Goal: Contribute content: Add original content to the website for others to see

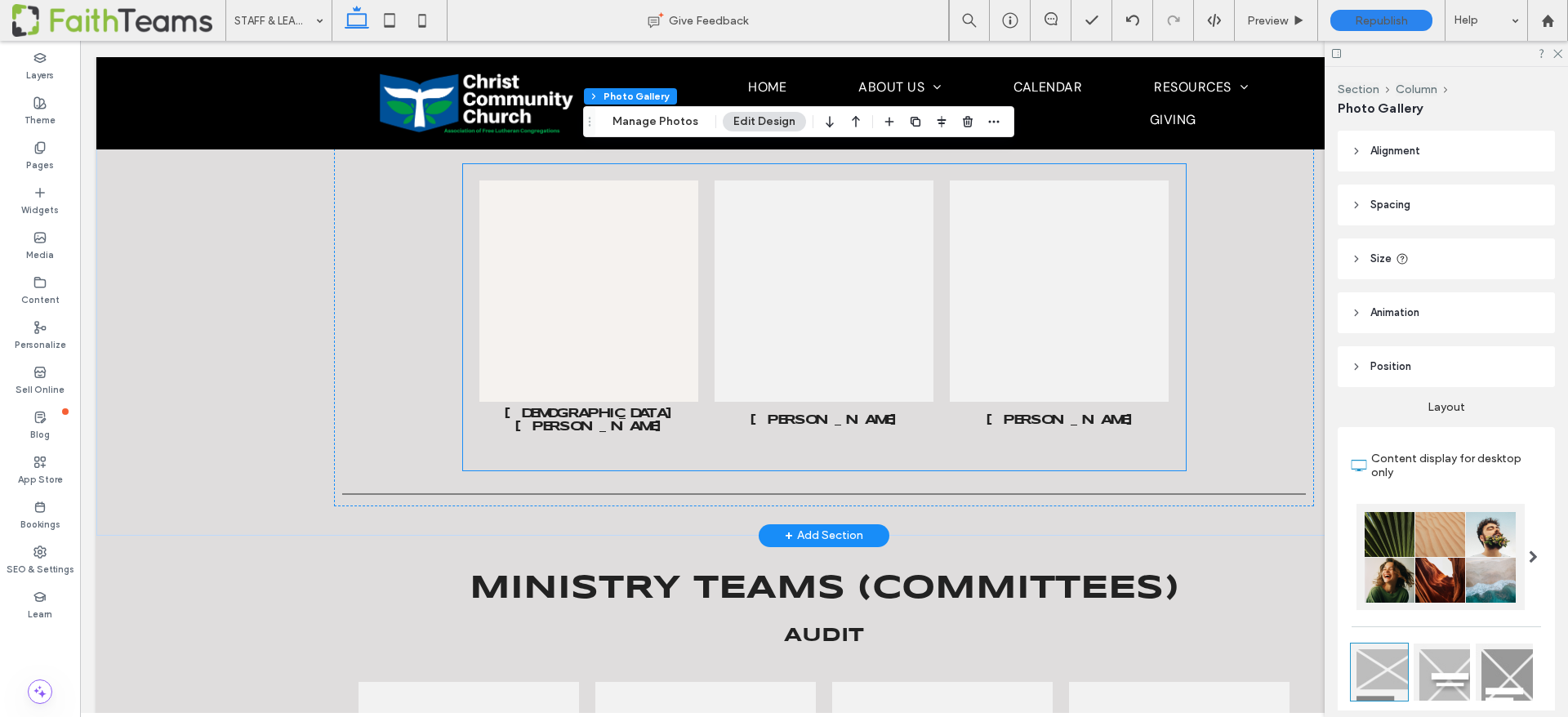
click at [609, 281] on link at bounding box center [589, 291] width 219 height 221
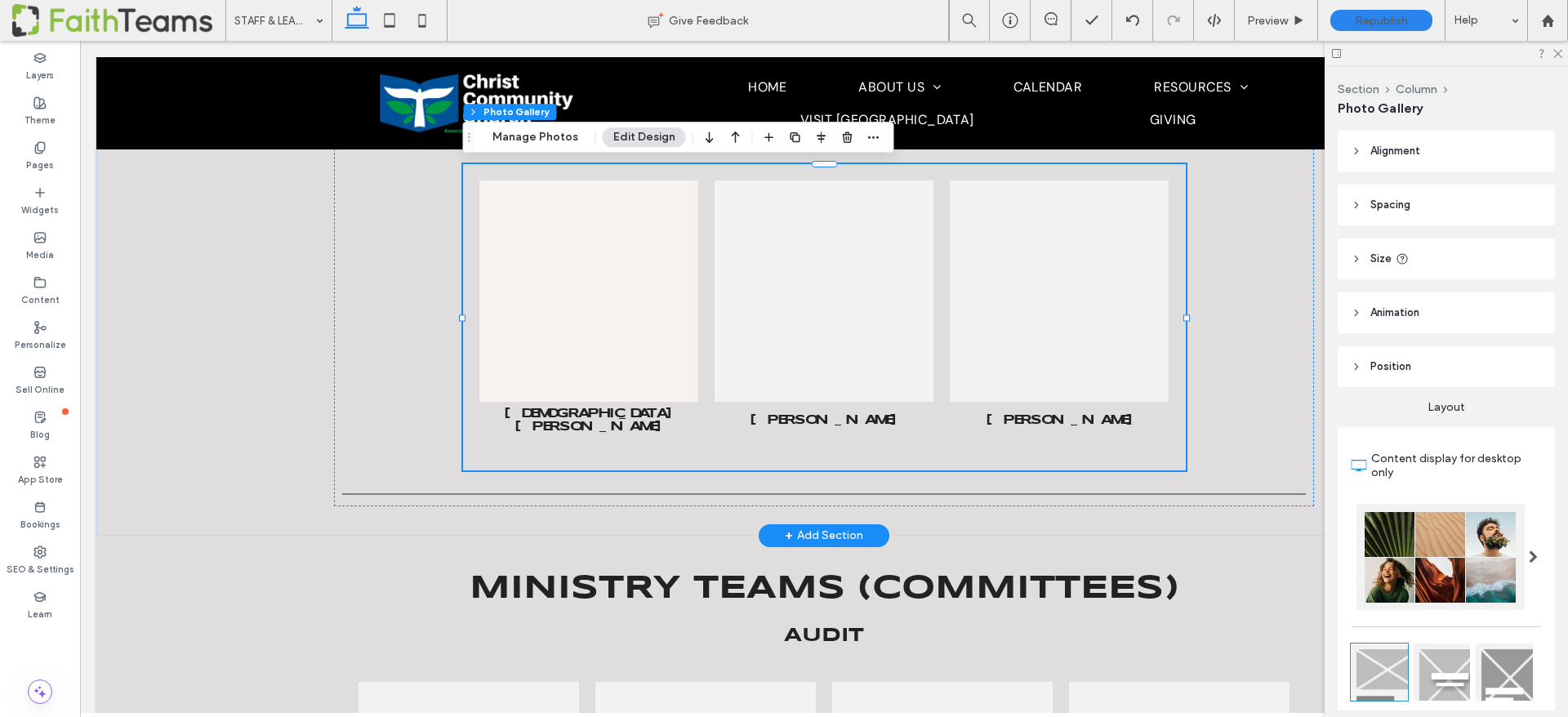
click at [609, 281] on link at bounding box center [589, 291] width 219 height 221
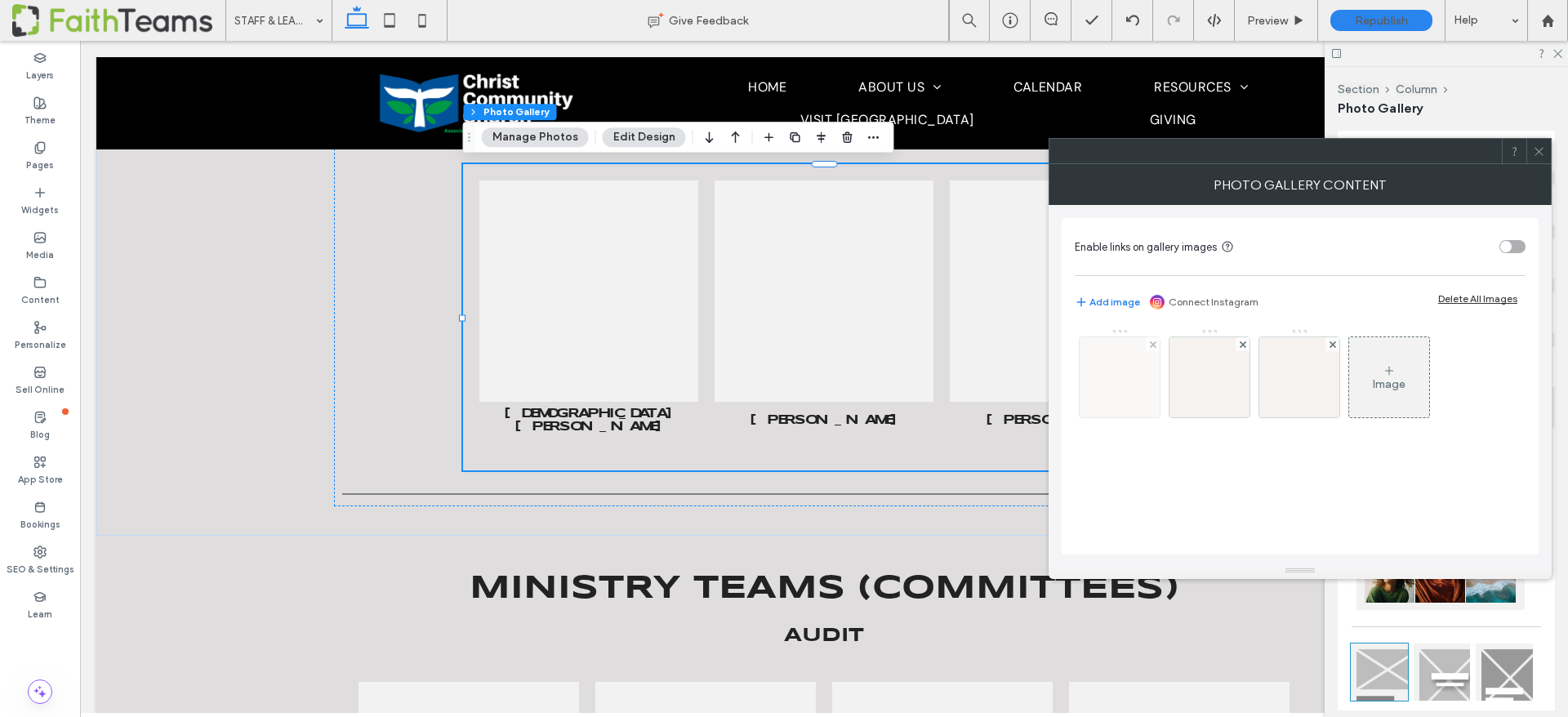
click at [1137, 384] on img at bounding box center [1119, 377] width 80 height 80
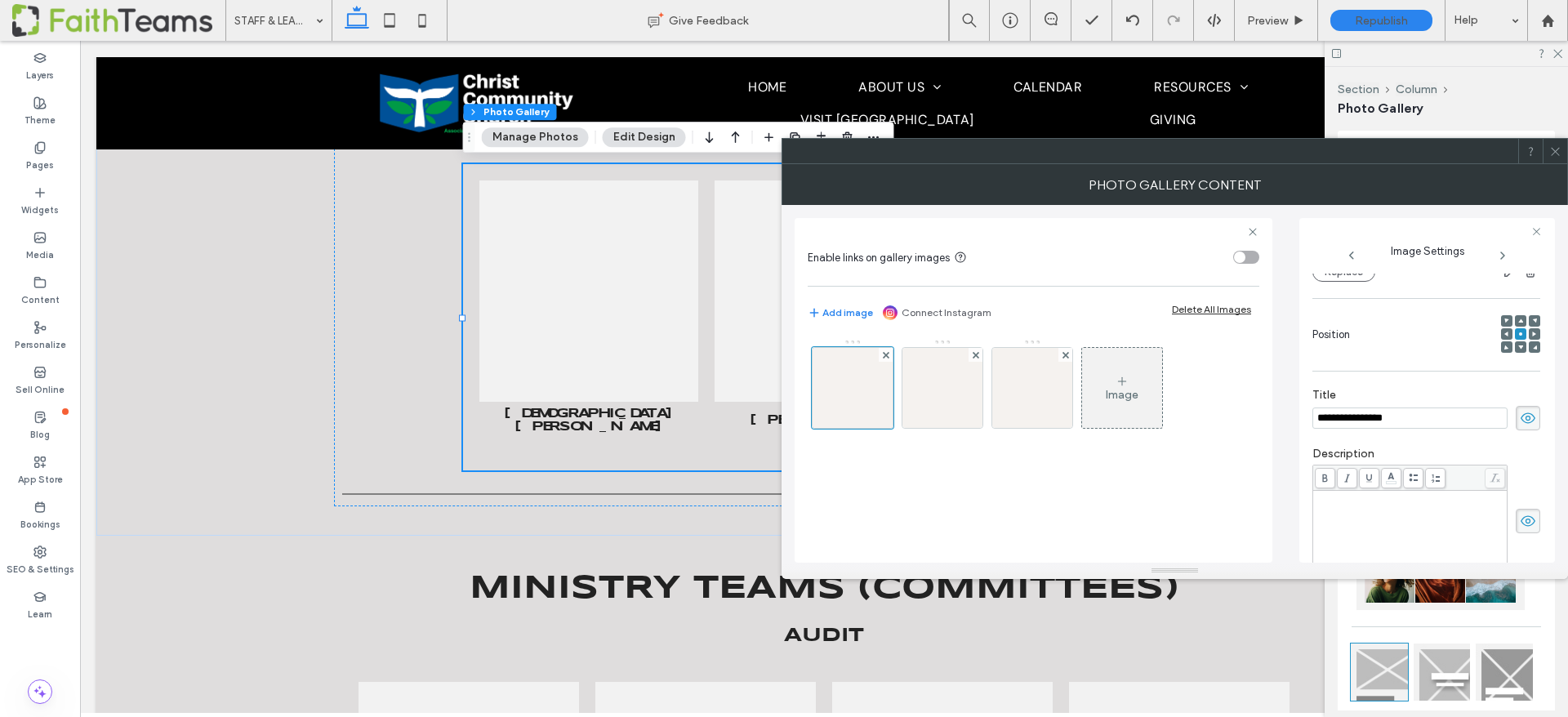
click at [1361, 415] on input "**********" at bounding box center [1409, 418] width 196 height 21
click at [1356, 503] on textarea at bounding box center [1426, 518] width 228 height 46
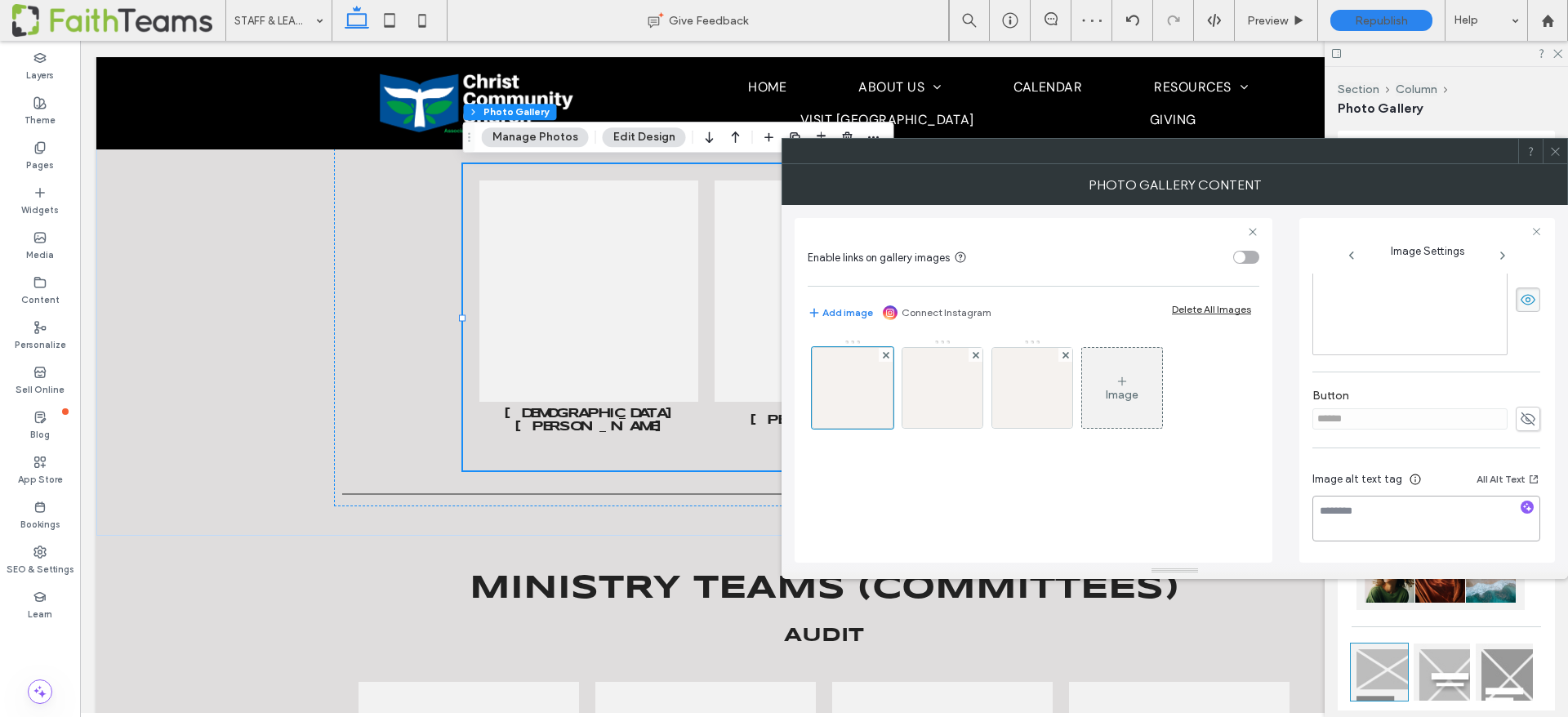
paste textarea "**********"
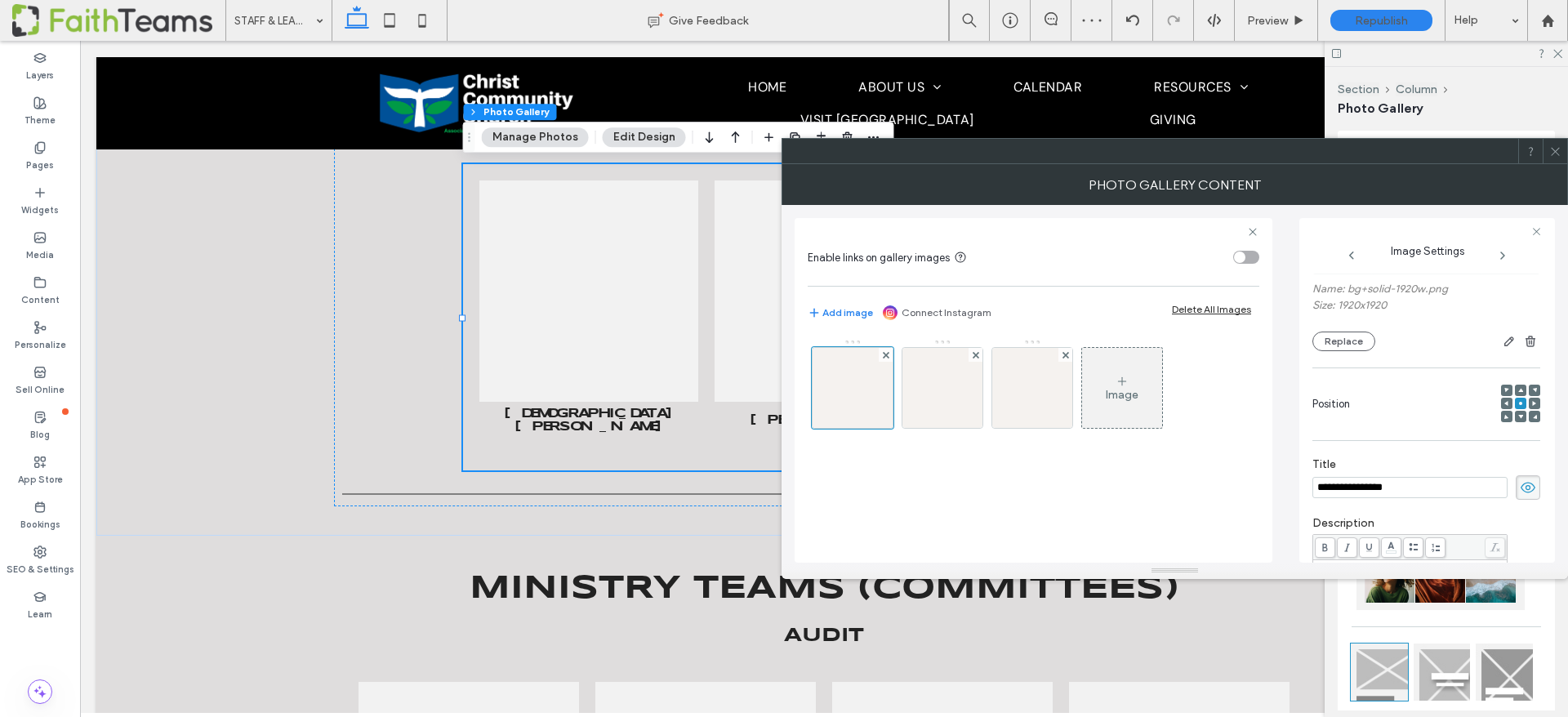
scroll to position [0, 0]
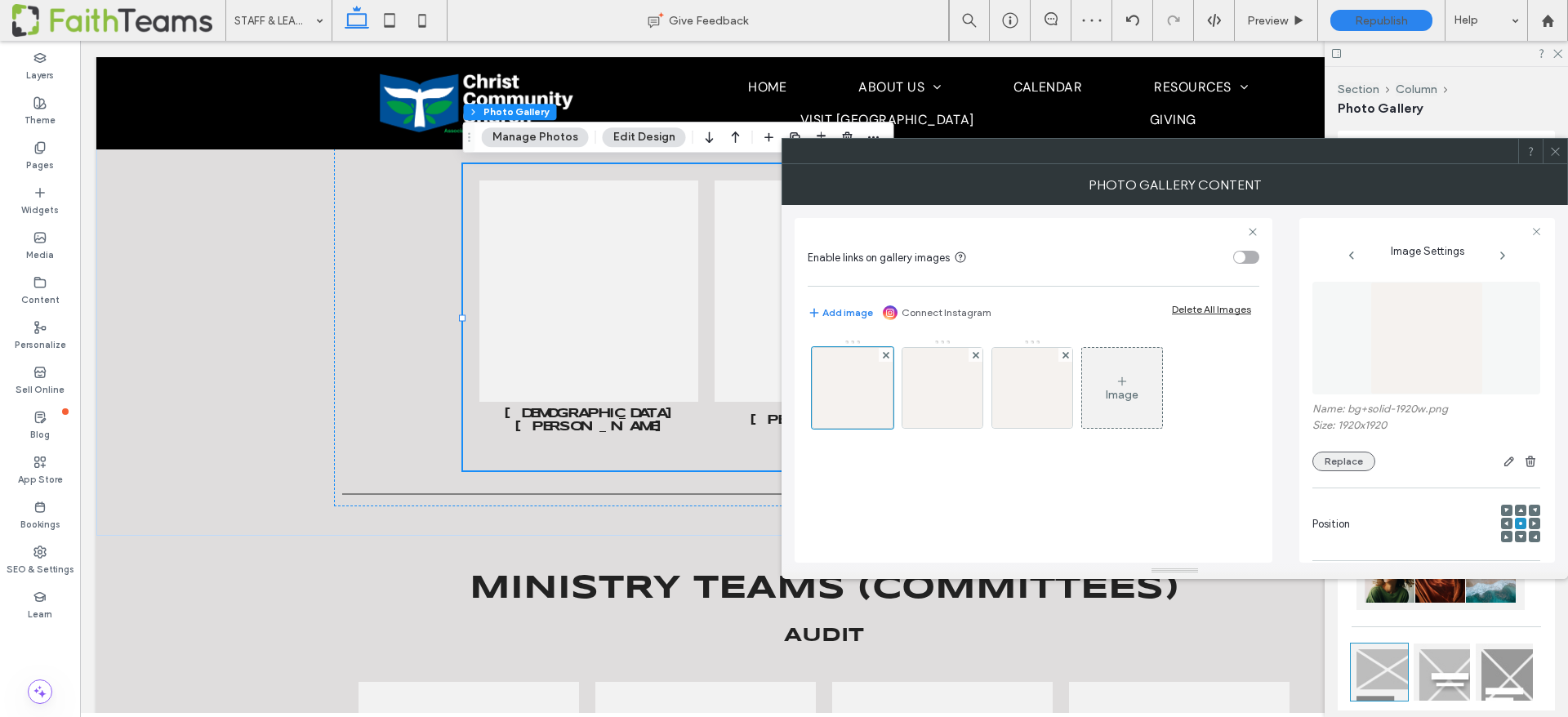
type textarea "**********"
click at [1326, 465] on button "Replace" at bounding box center [1343, 461] width 63 height 19
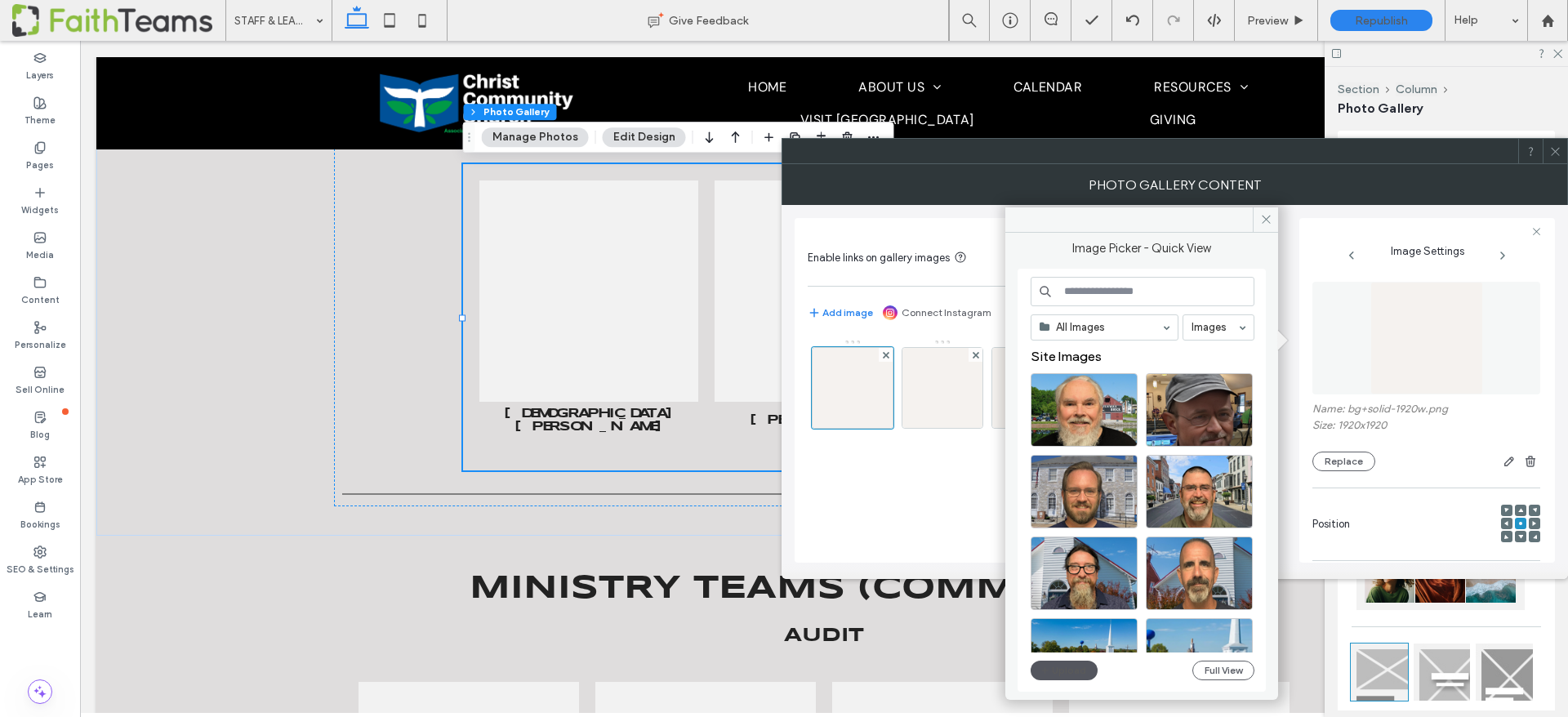
click at [1066, 668] on button "Upload" at bounding box center [1064, 670] width 67 height 19
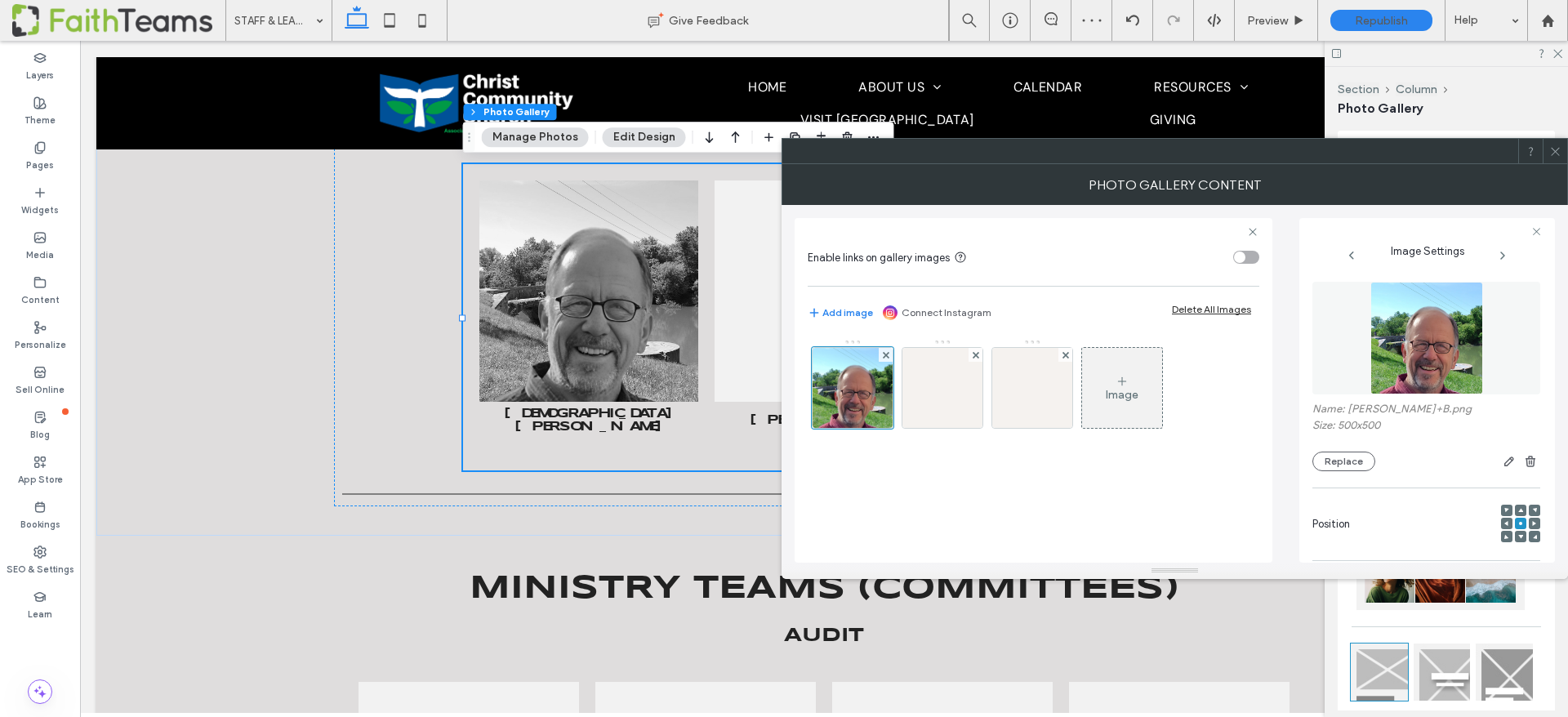
click at [1558, 148] on icon at bounding box center [1555, 152] width 12 height 12
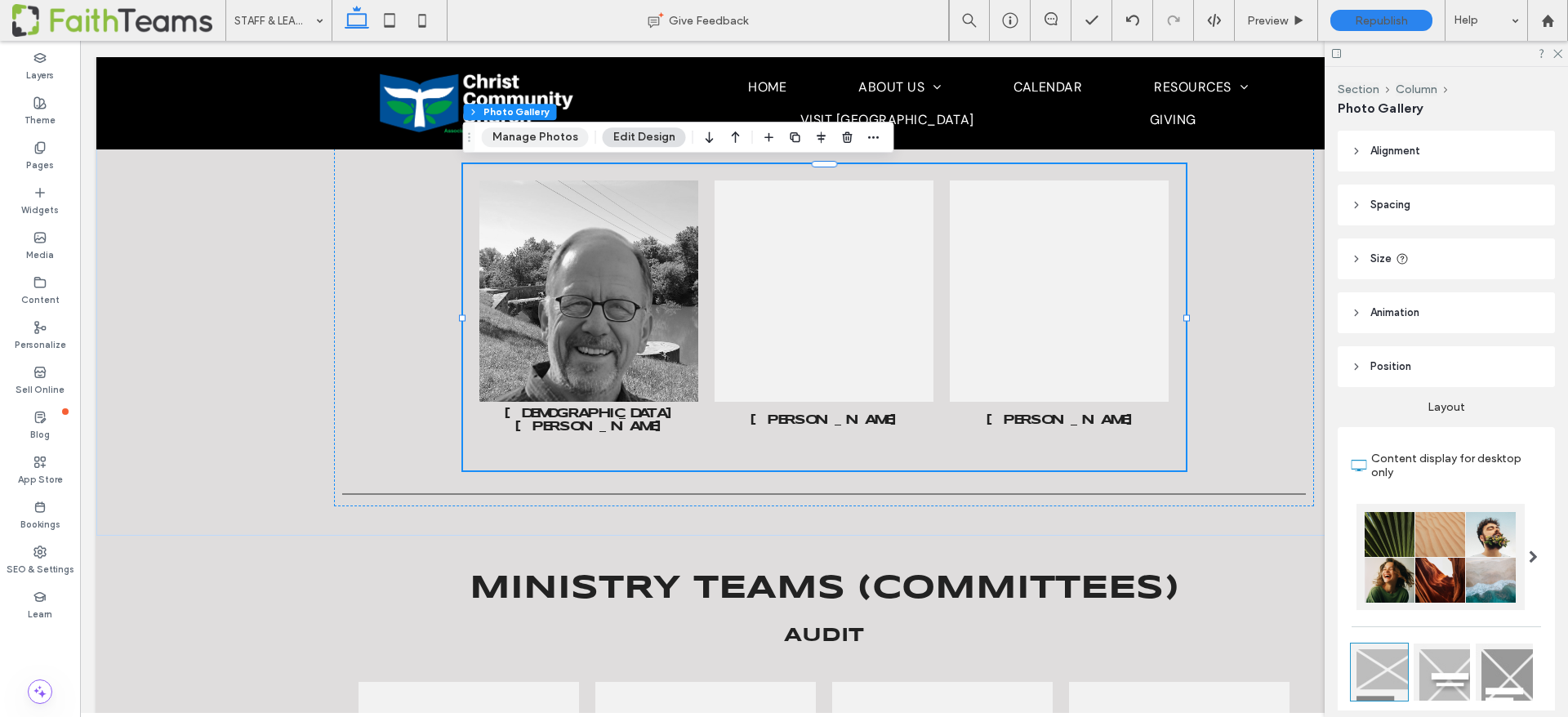
click at [501, 131] on button "Manage Photos" at bounding box center [535, 137] width 107 height 19
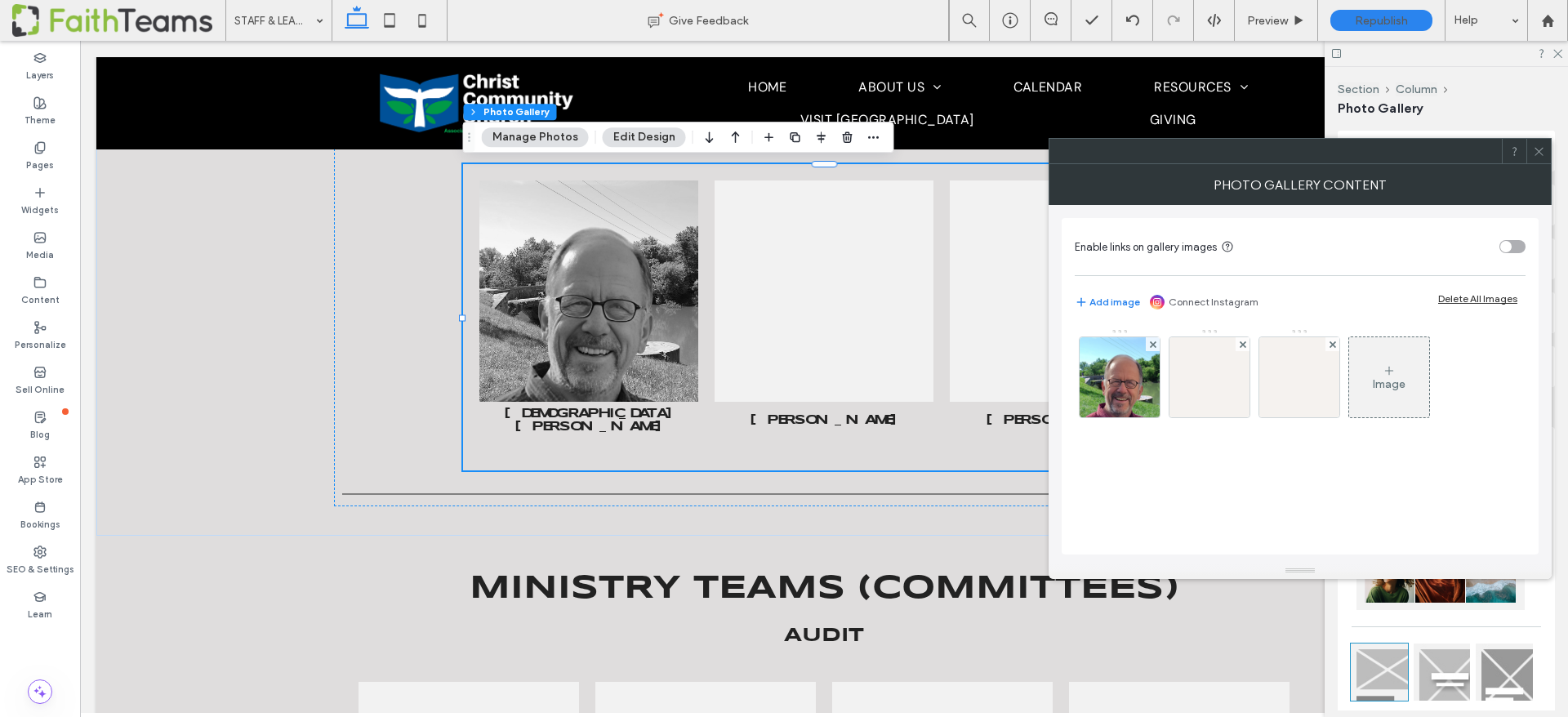
click at [615, 139] on button "Edit Design" at bounding box center [644, 137] width 83 height 19
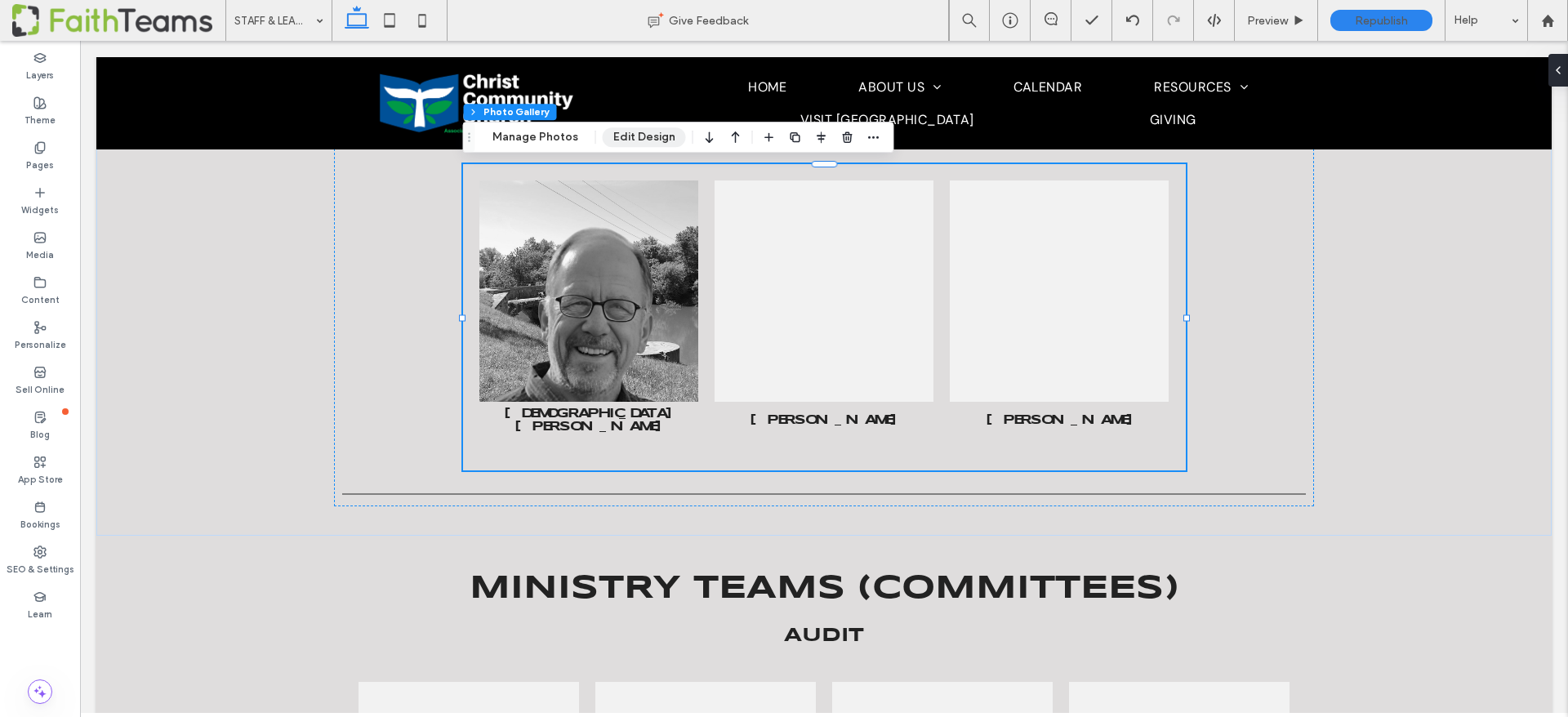
click at [631, 138] on button "Edit Design" at bounding box center [644, 137] width 83 height 19
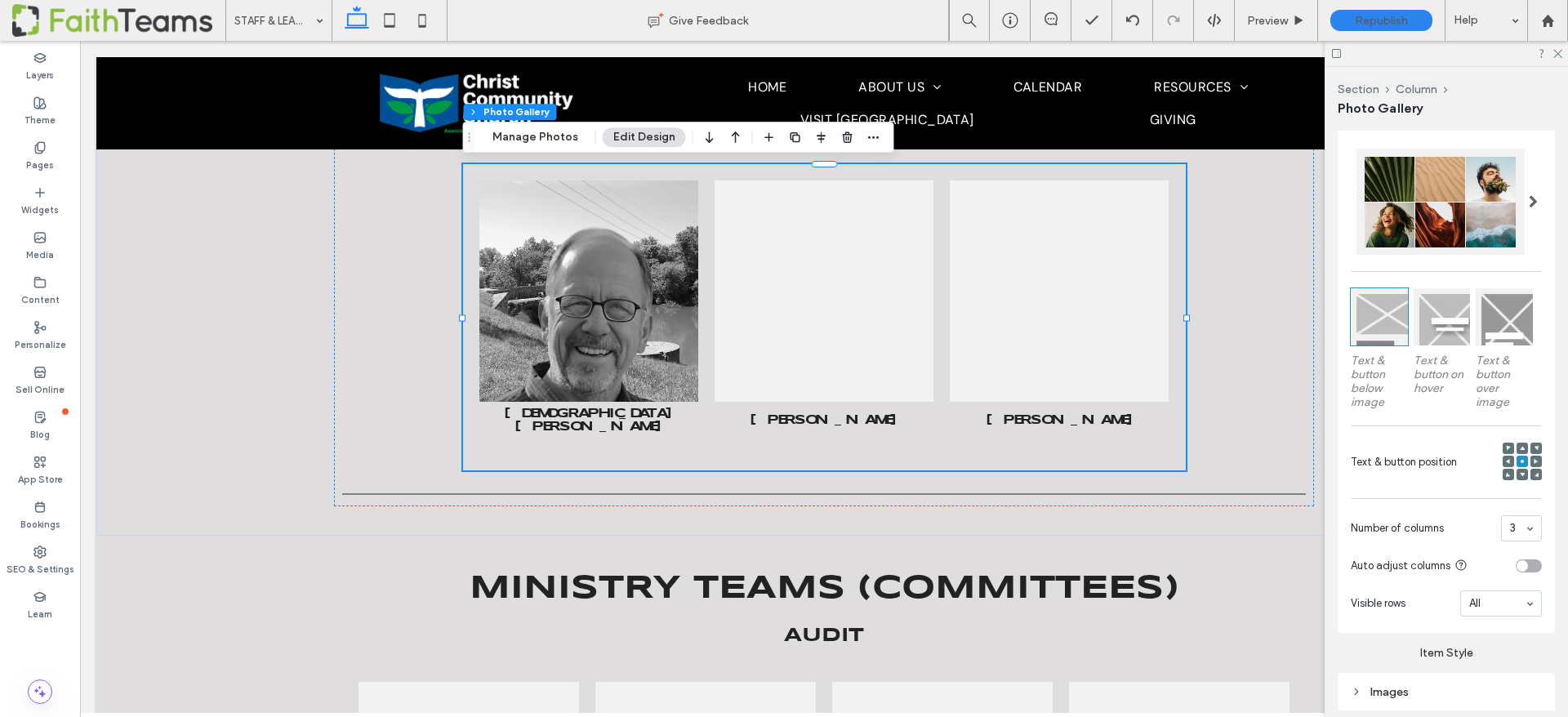
scroll to position [578, 0]
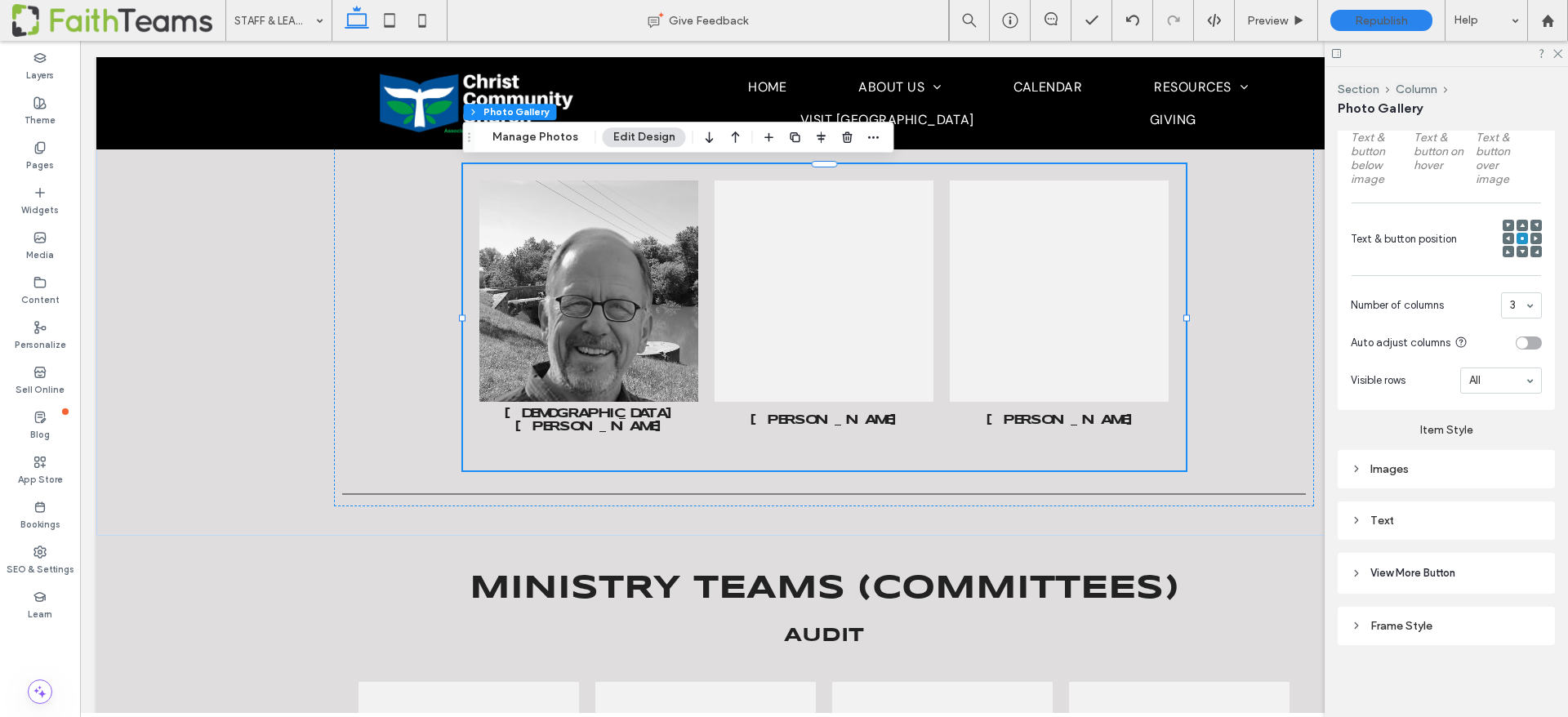
click at [1401, 632] on div "Frame Style" at bounding box center [1446, 625] width 191 height 22
click at [1406, 468] on div "Images" at bounding box center [1446, 469] width 191 height 14
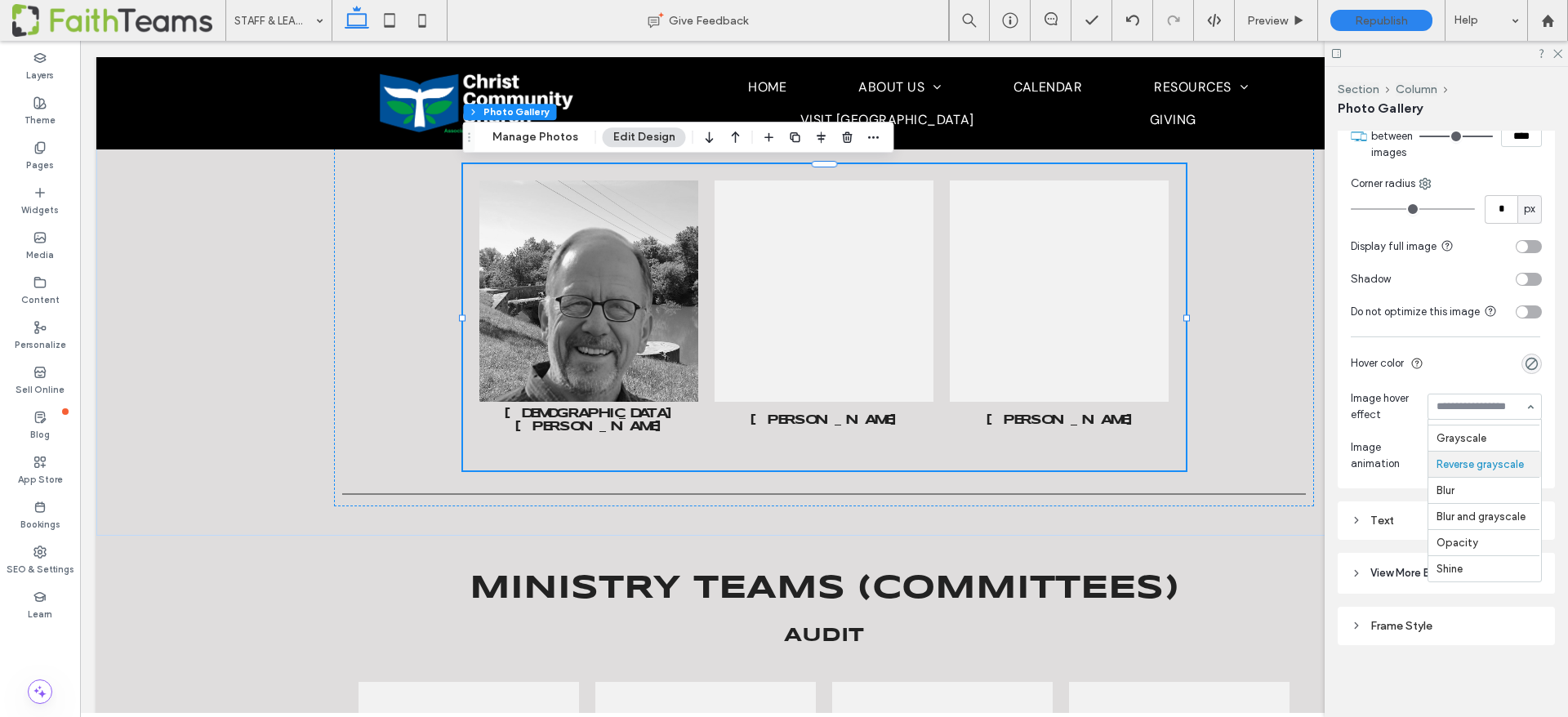
scroll to position [0, 0]
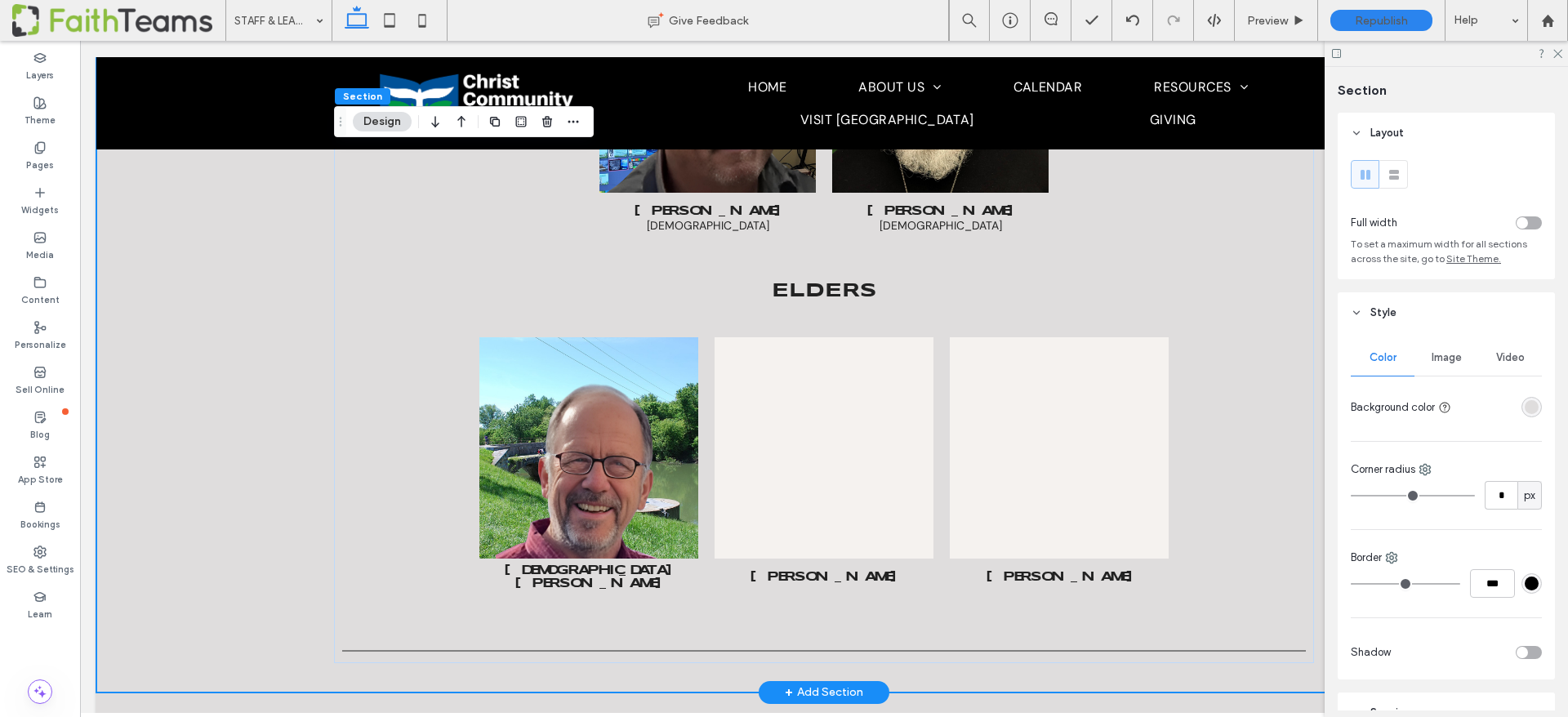
scroll to position [1321, 0]
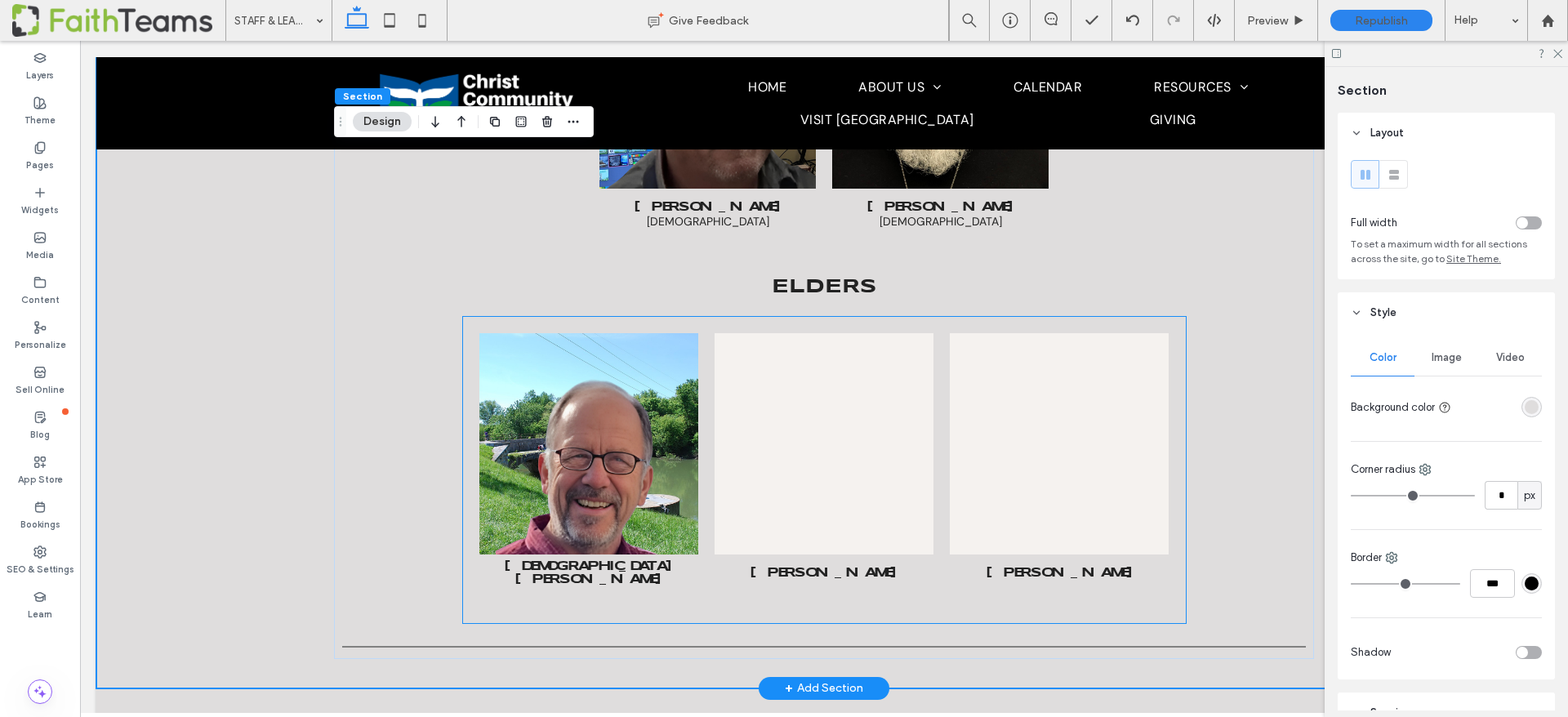
click at [794, 464] on link at bounding box center [823, 443] width 232 height 234
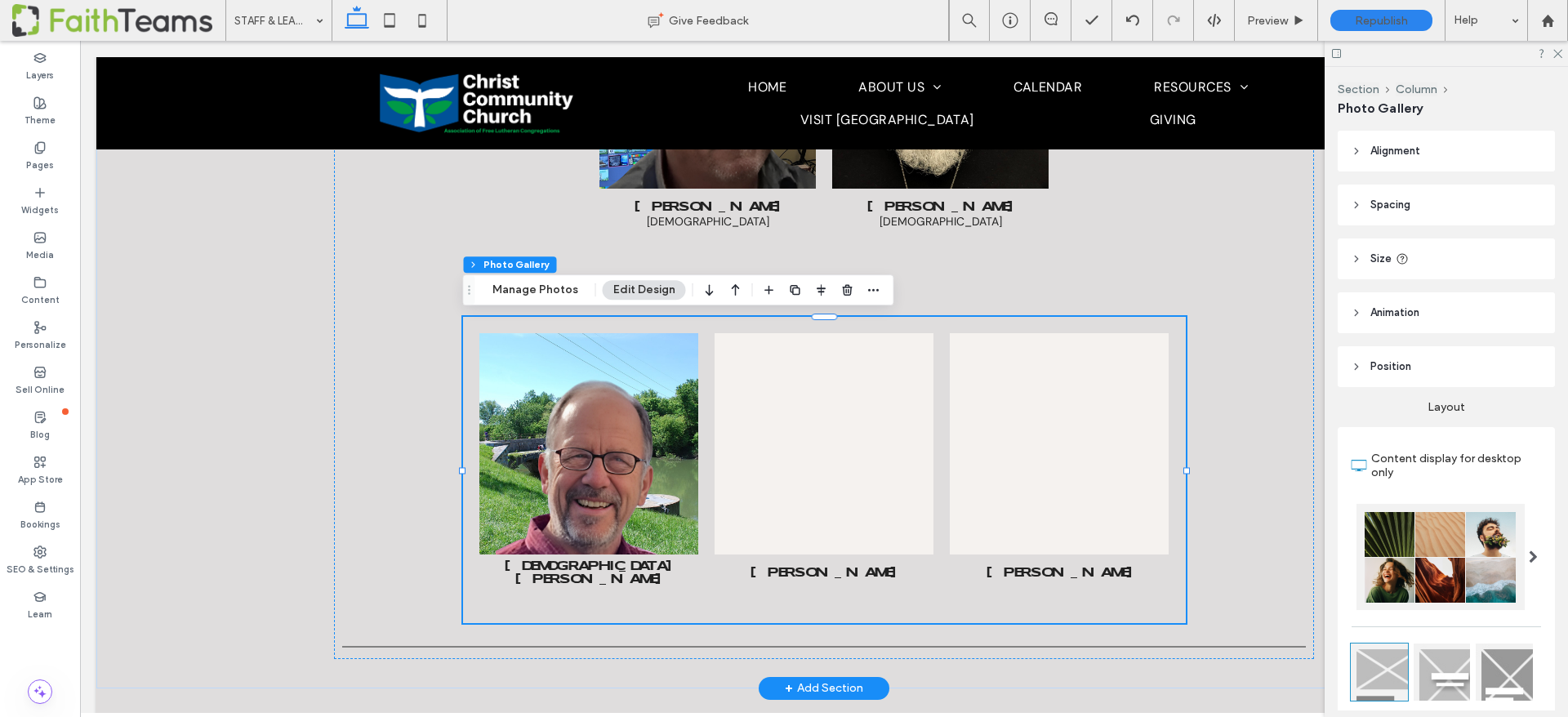
click at [800, 464] on link at bounding box center [823, 443] width 232 height 234
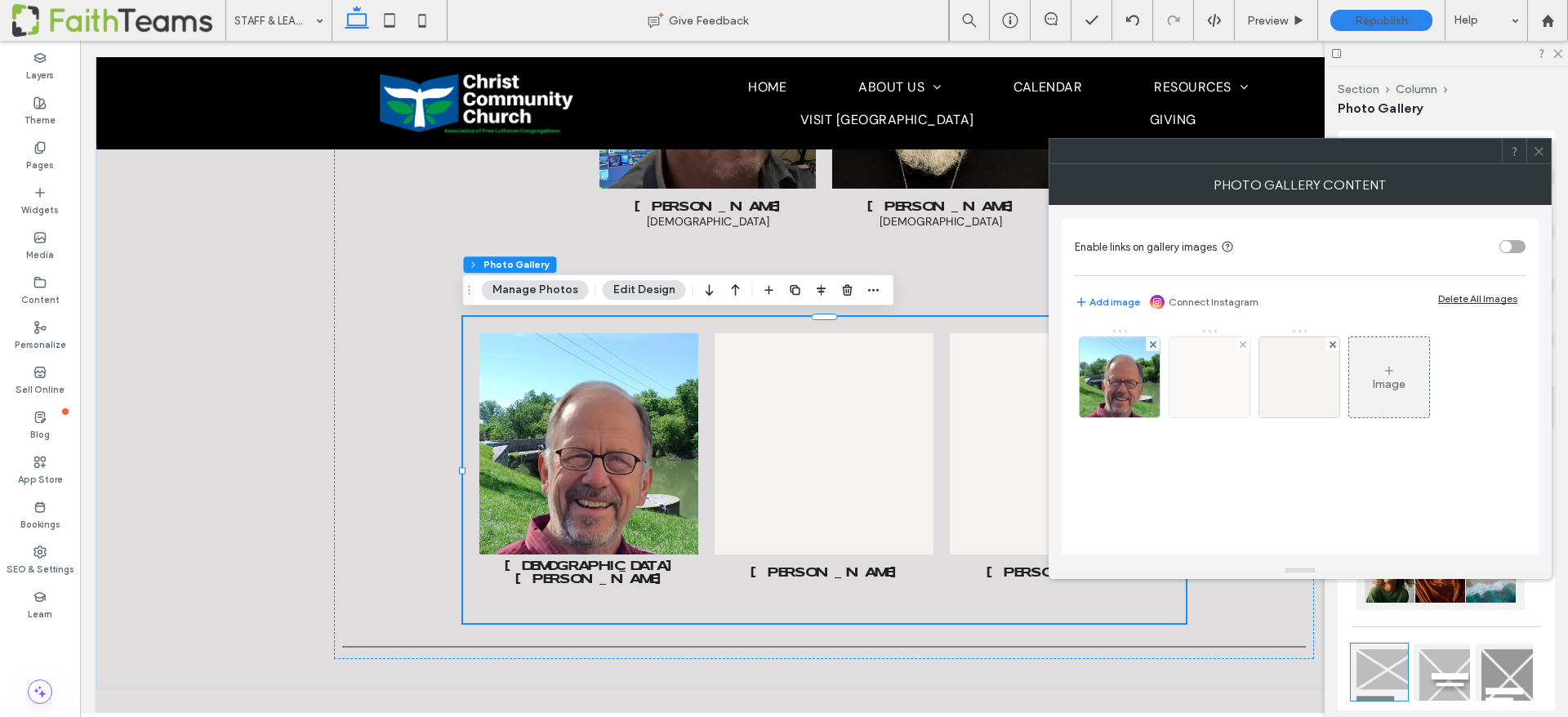
click at [1209, 374] on img at bounding box center [1208, 377] width 80 height 80
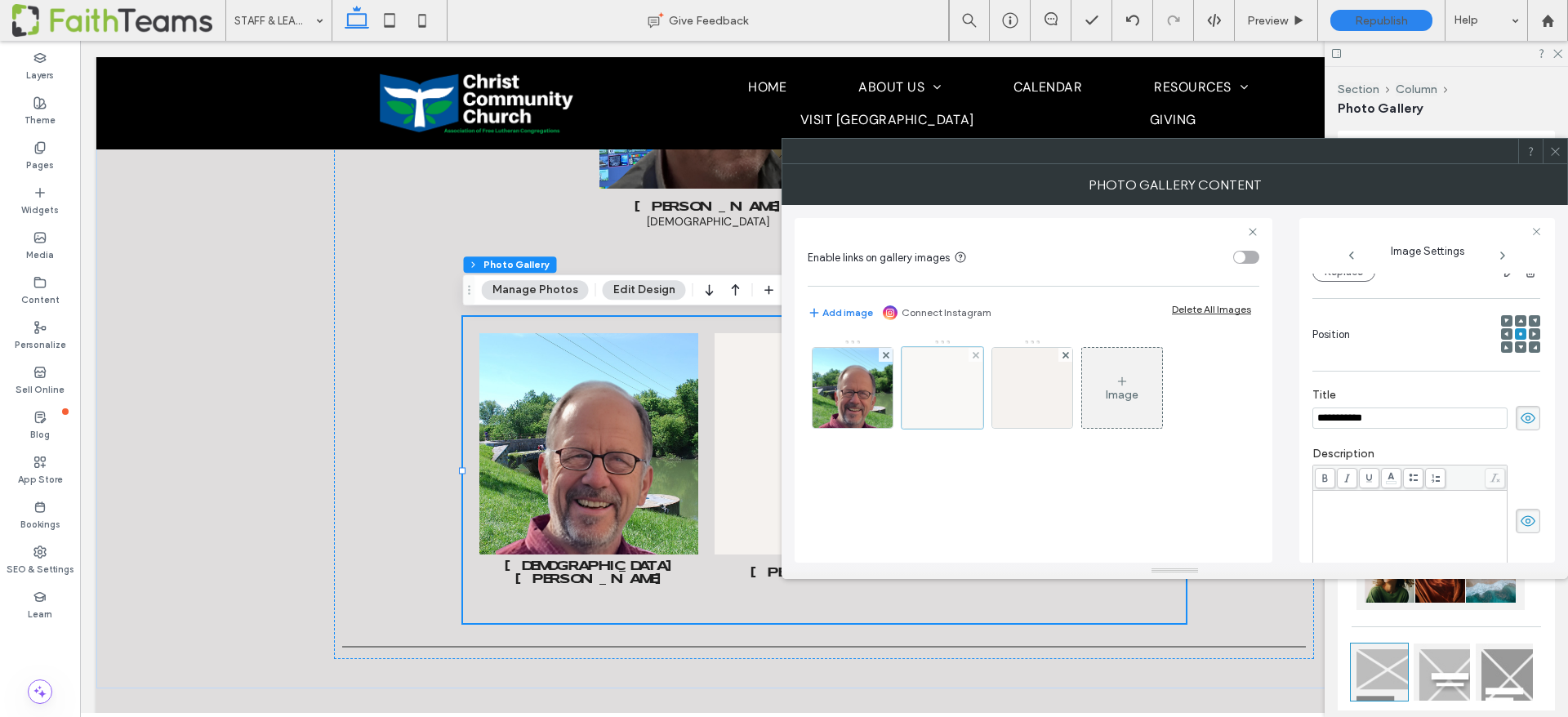
scroll to position [0, 0]
click at [1364, 409] on input "**********" at bounding box center [1409, 418] width 196 height 21
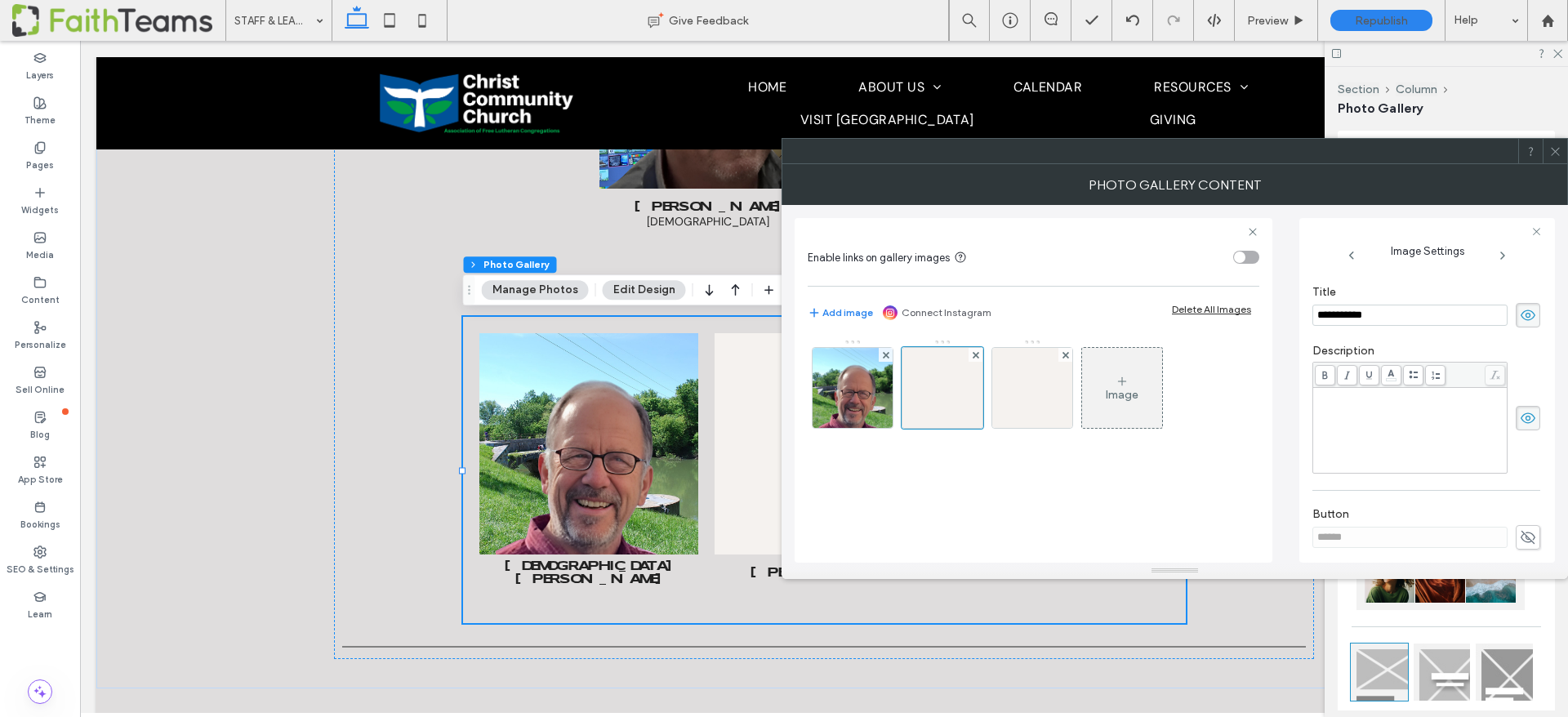
scroll to position [410, 0]
click at [1380, 507] on textarea at bounding box center [1426, 518] width 228 height 46
paste textarea "**********"
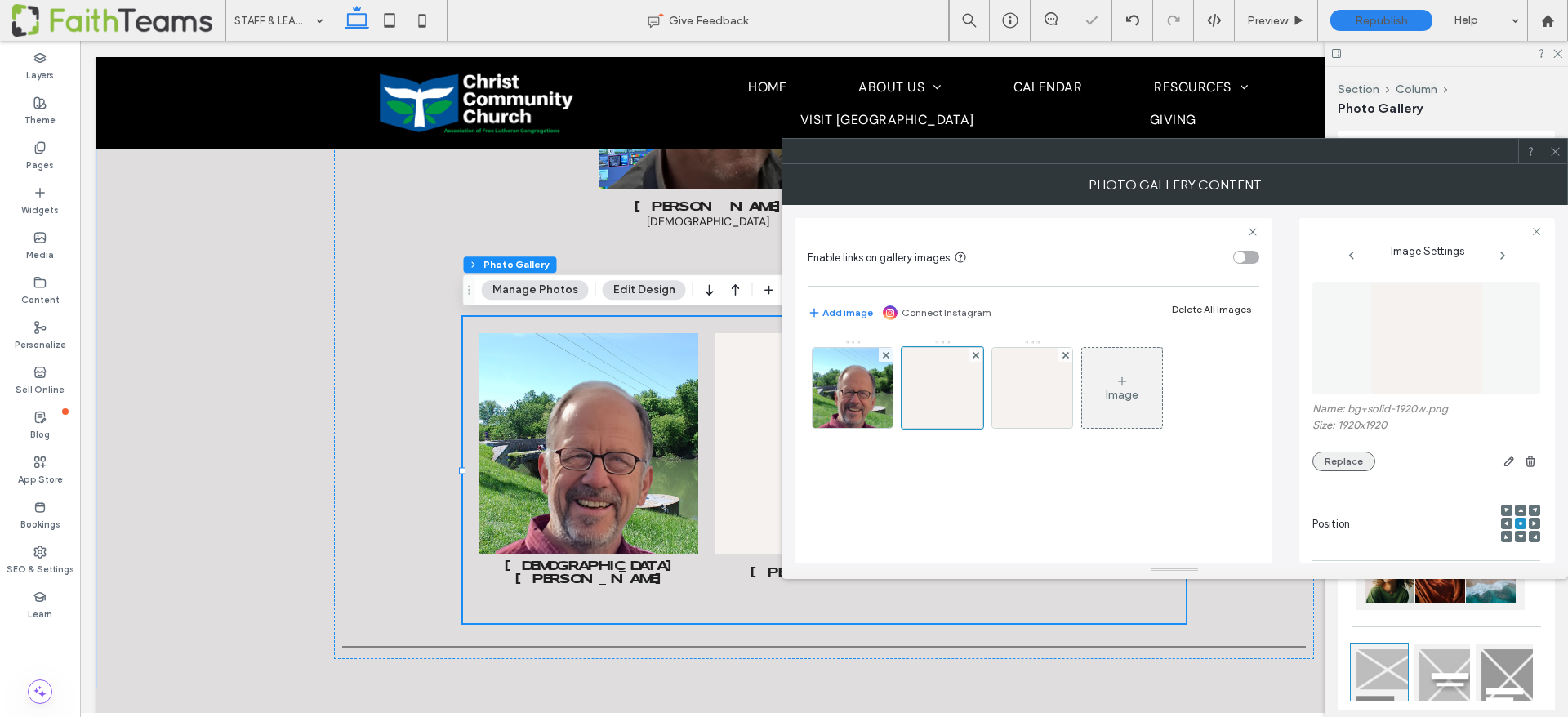
type textarea "**********"
click at [1346, 459] on button "Replace" at bounding box center [1343, 461] width 63 height 19
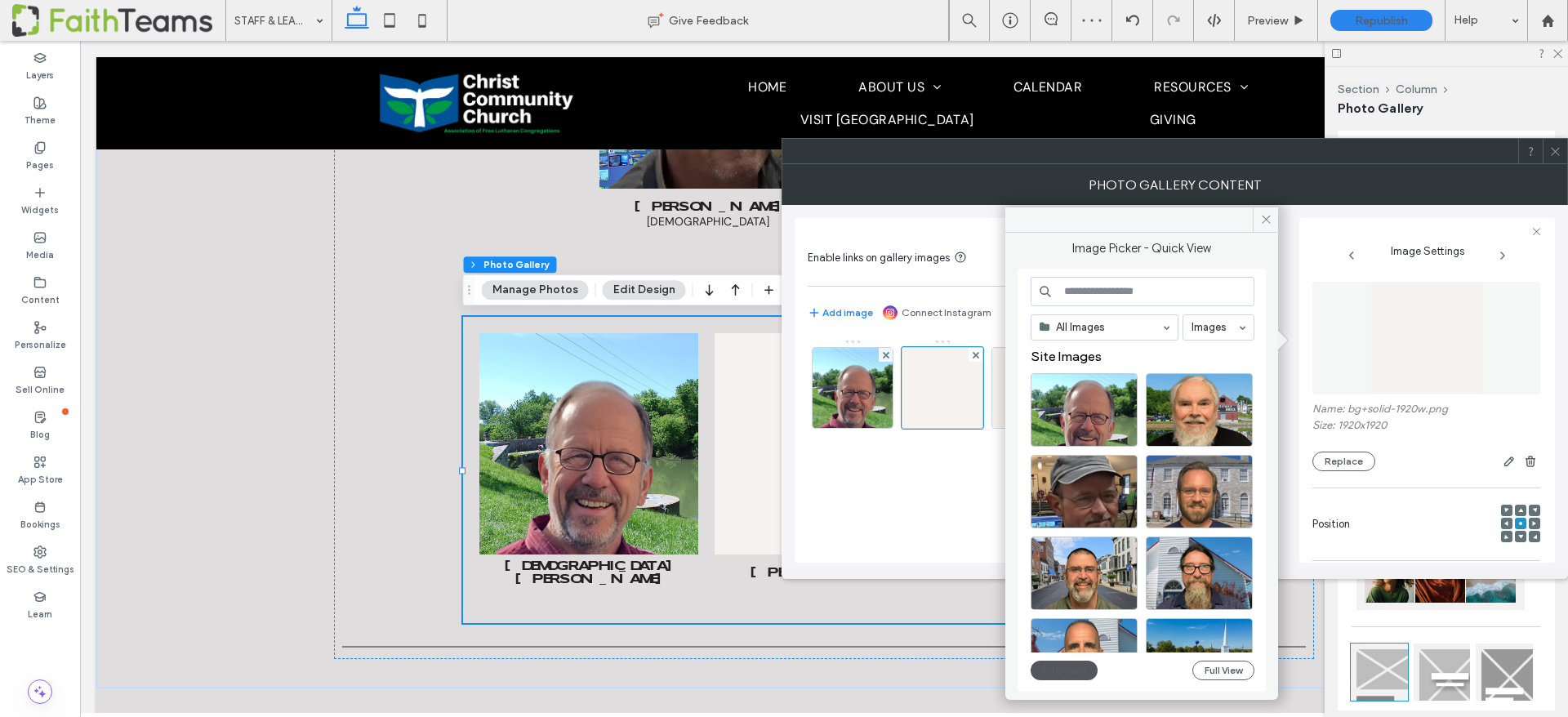
click at [1073, 671] on button "Upload" at bounding box center [1064, 670] width 67 height 19
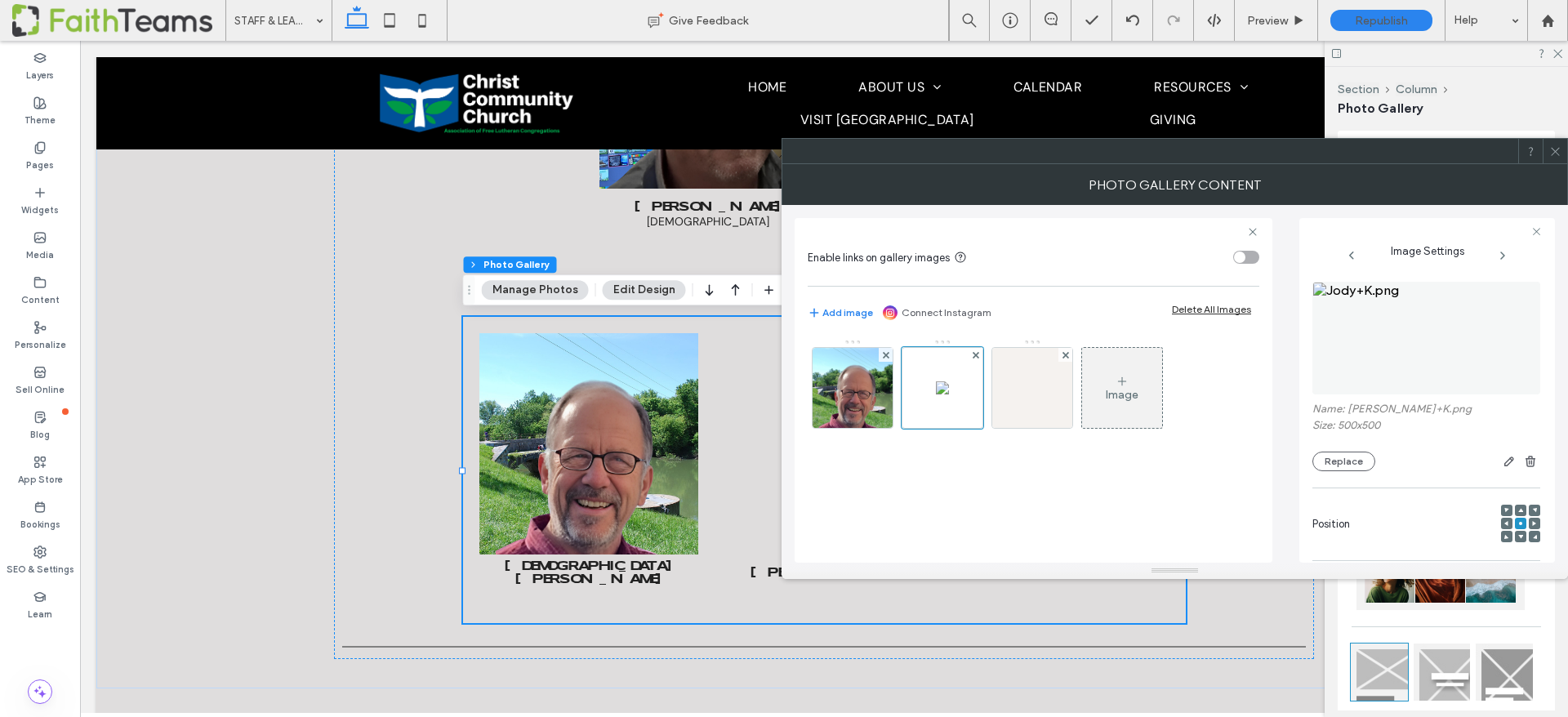
click at [1553, 162] on span at bounding box center [1555, 151] width 12 height 25
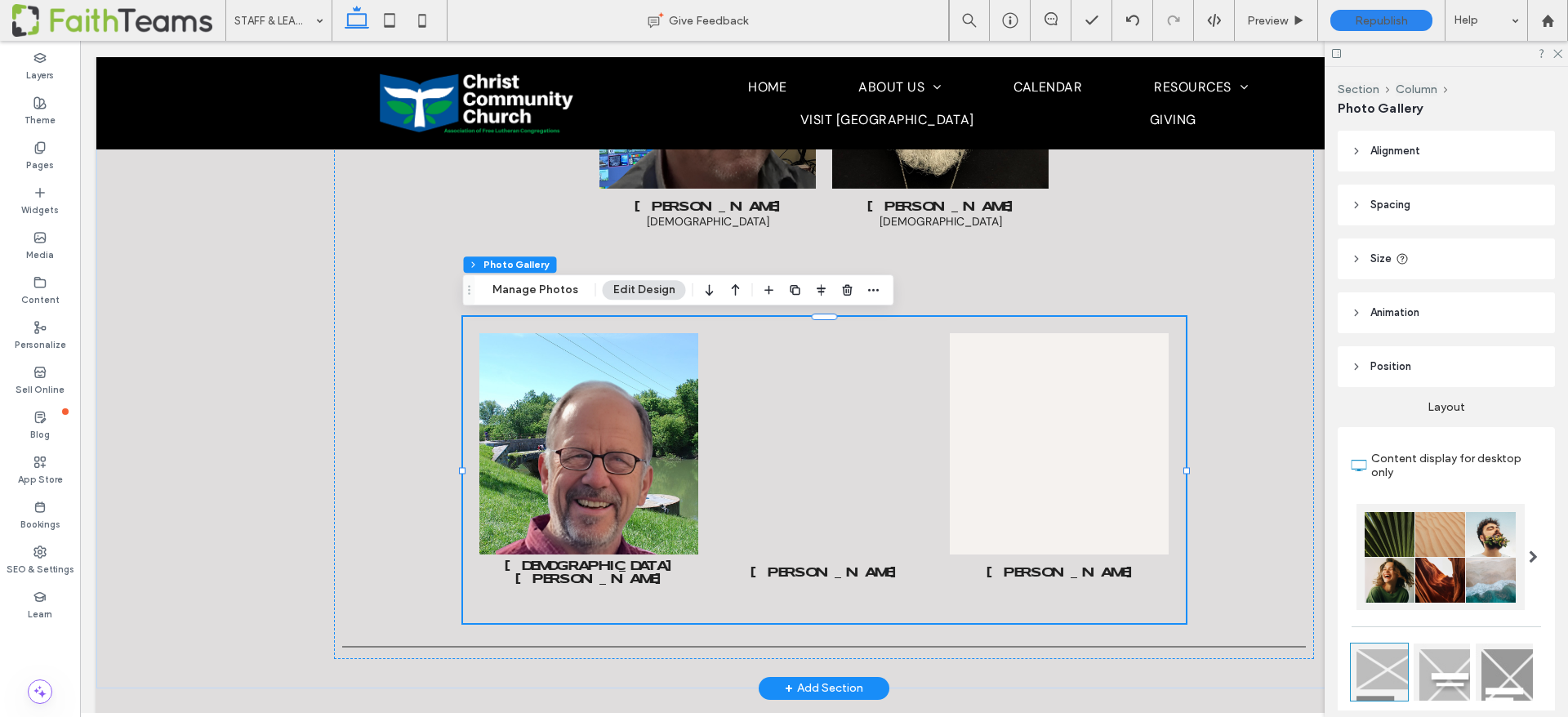
click at [812, 408] on link at bounding box center [823, 443] width 232 height 234
click at [847, 421] on link at bounding box center [823, 443] width 232 height 234
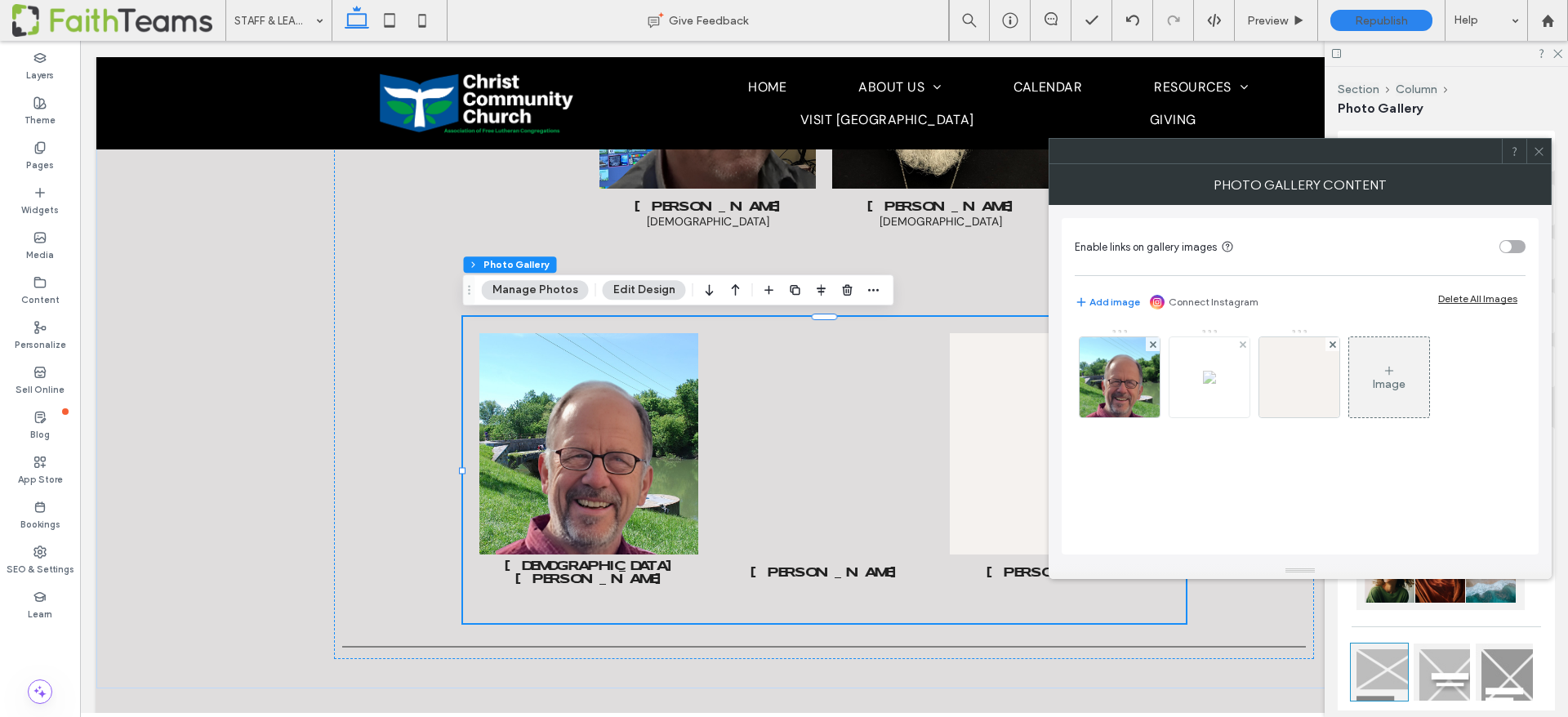
click at [1210, 384] on img at bounding box center [1209, 377] width 13 height 13
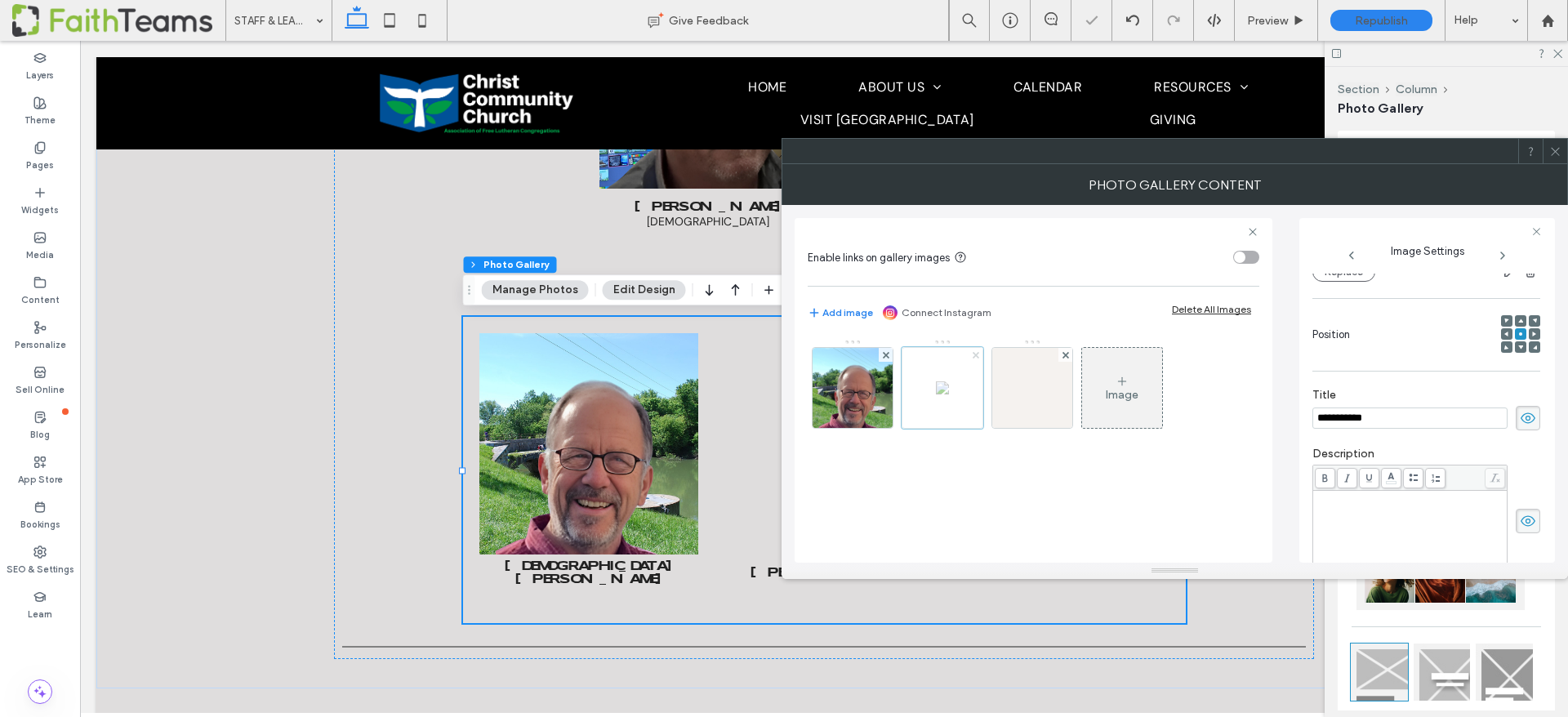
click at [978, 354] on icon at bounding box center [975, 354] width 6 height 6
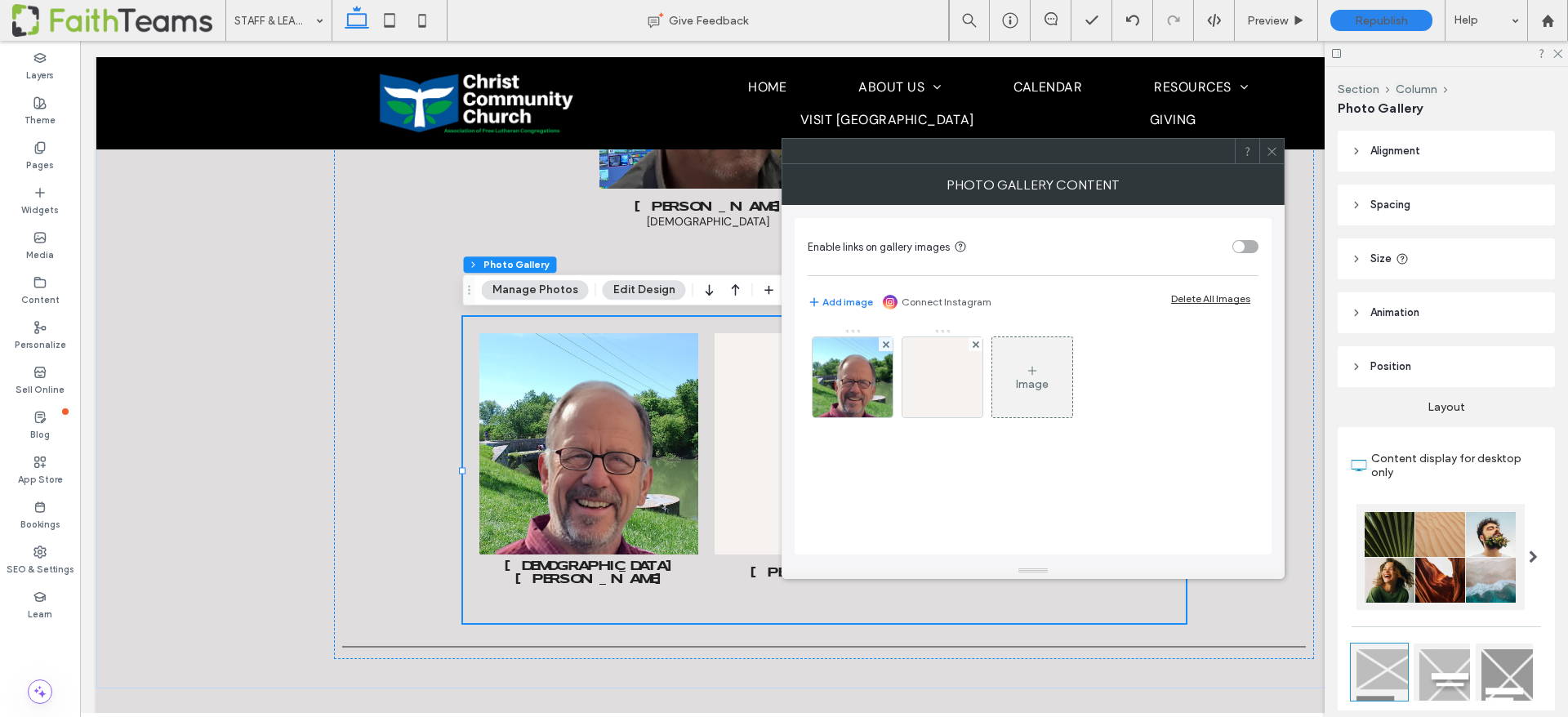
click at [1270, 149] on use at bounding box center [1271, 151] width 8 height 8
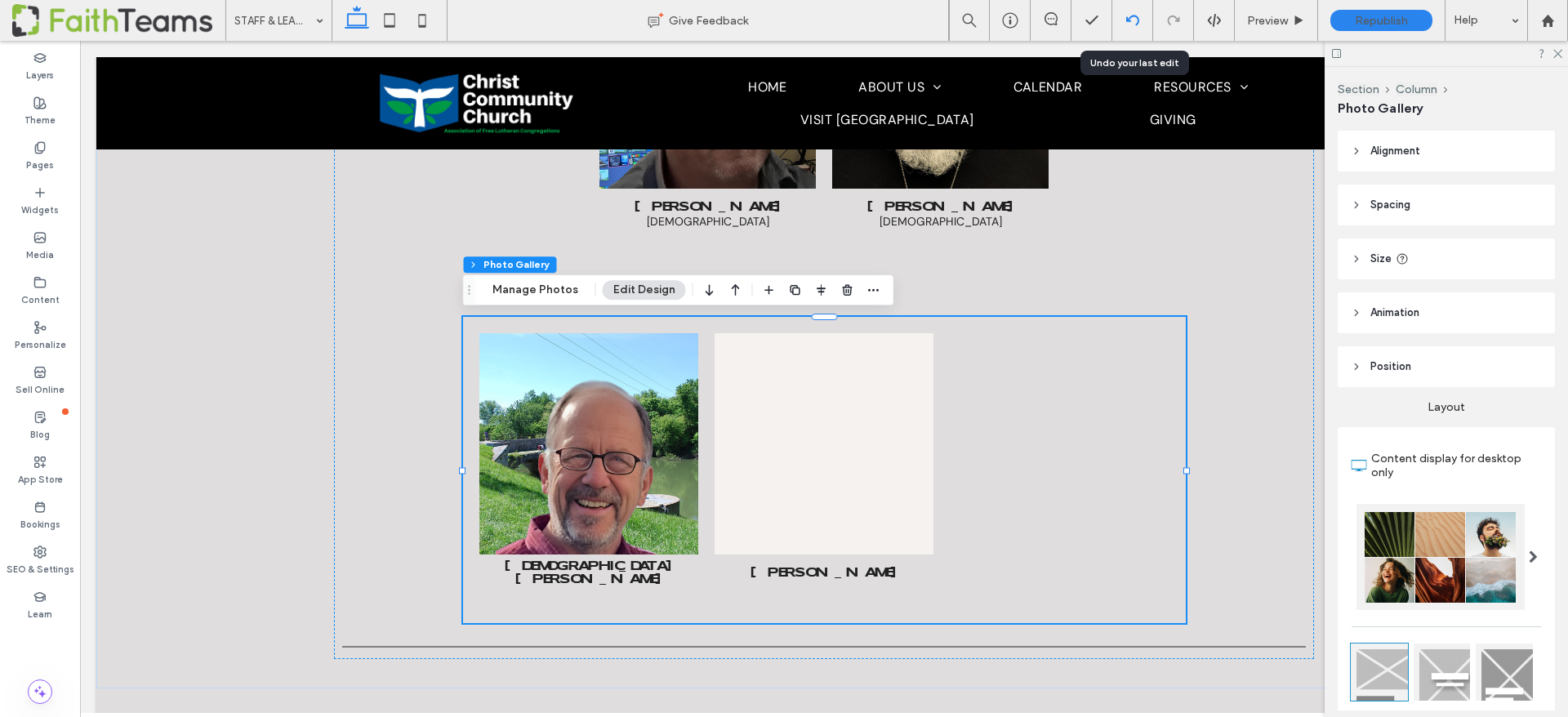
click at [1133, 22] on icon at bounding box center [1132, 20] width 13 height 13
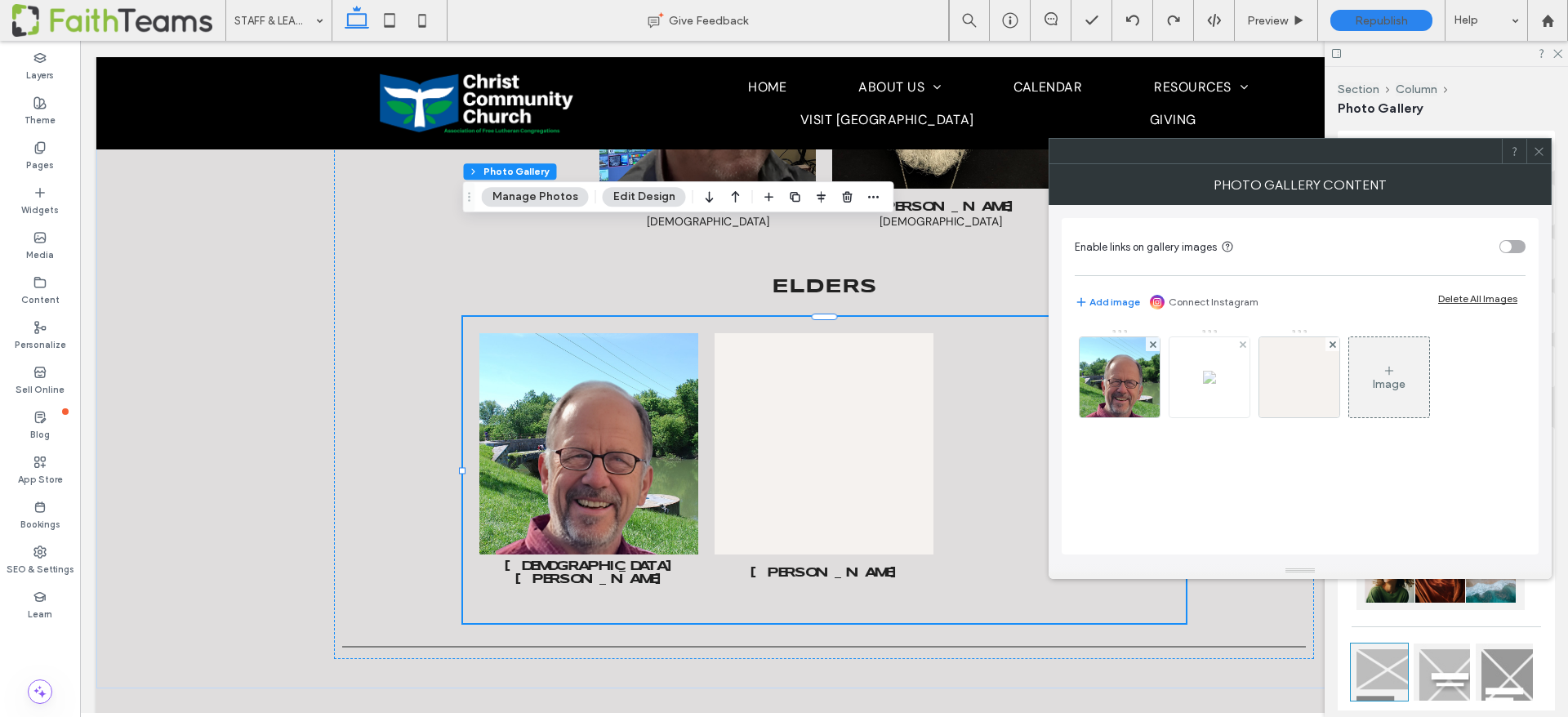
click at [1203, 383] on img at bounding box center [1209, 377] width 13 height 13
click at [1201, 383] on div "Image" at bounding box center [1299, 380] width 449 height 106
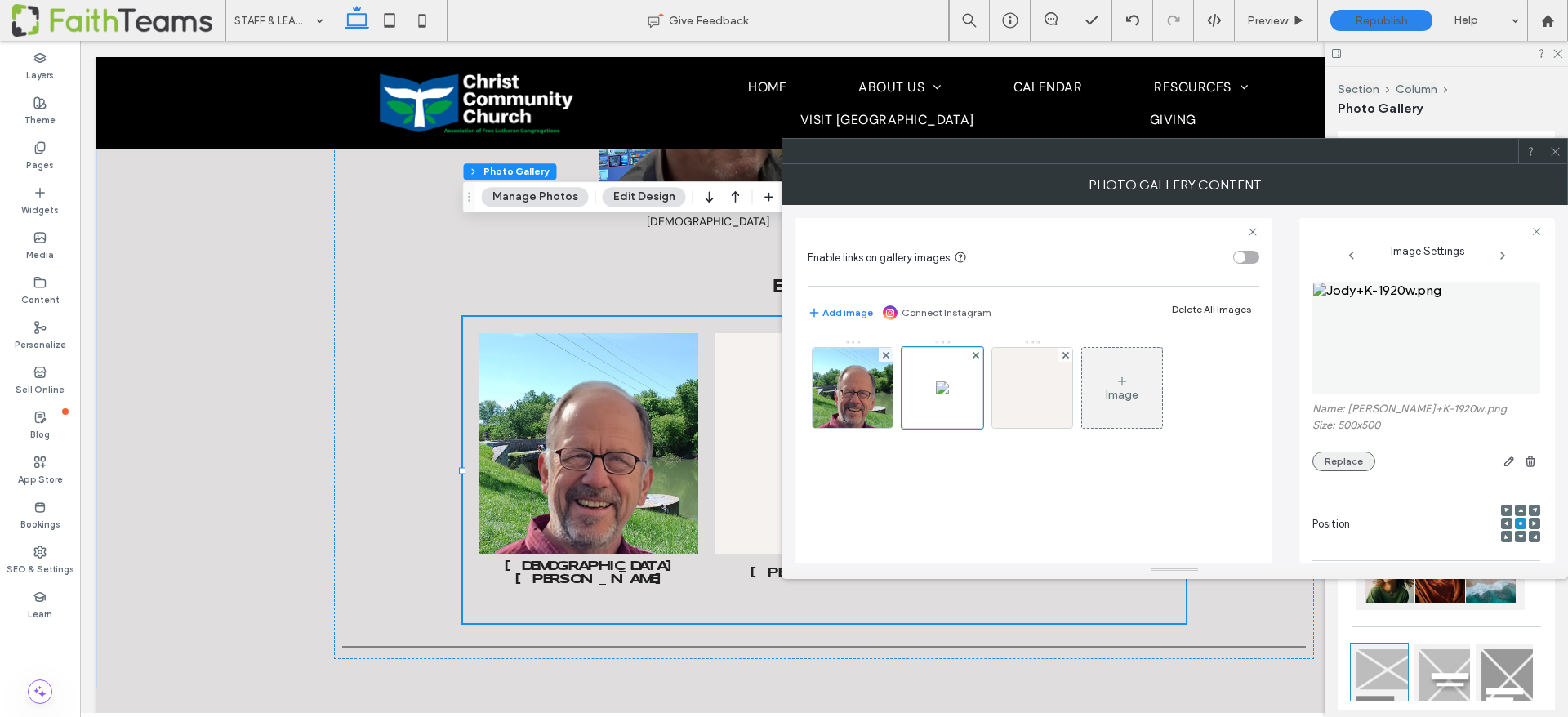
click at [1357, 458] on button "Replace" at bounding box center [1343, 461] width 63 height 19
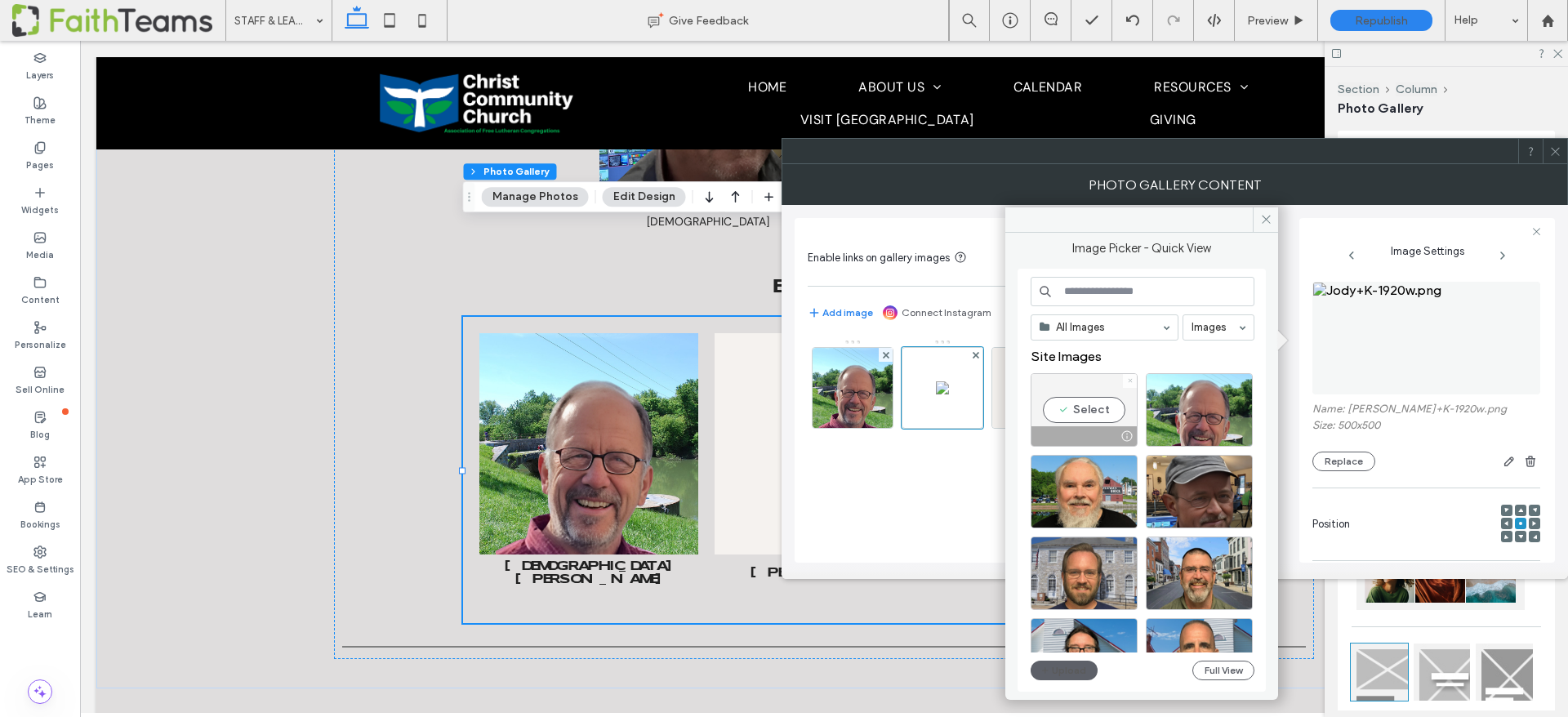
click at [1130, 382] on icon at bounding box center [1130, 380] width 6 height 6
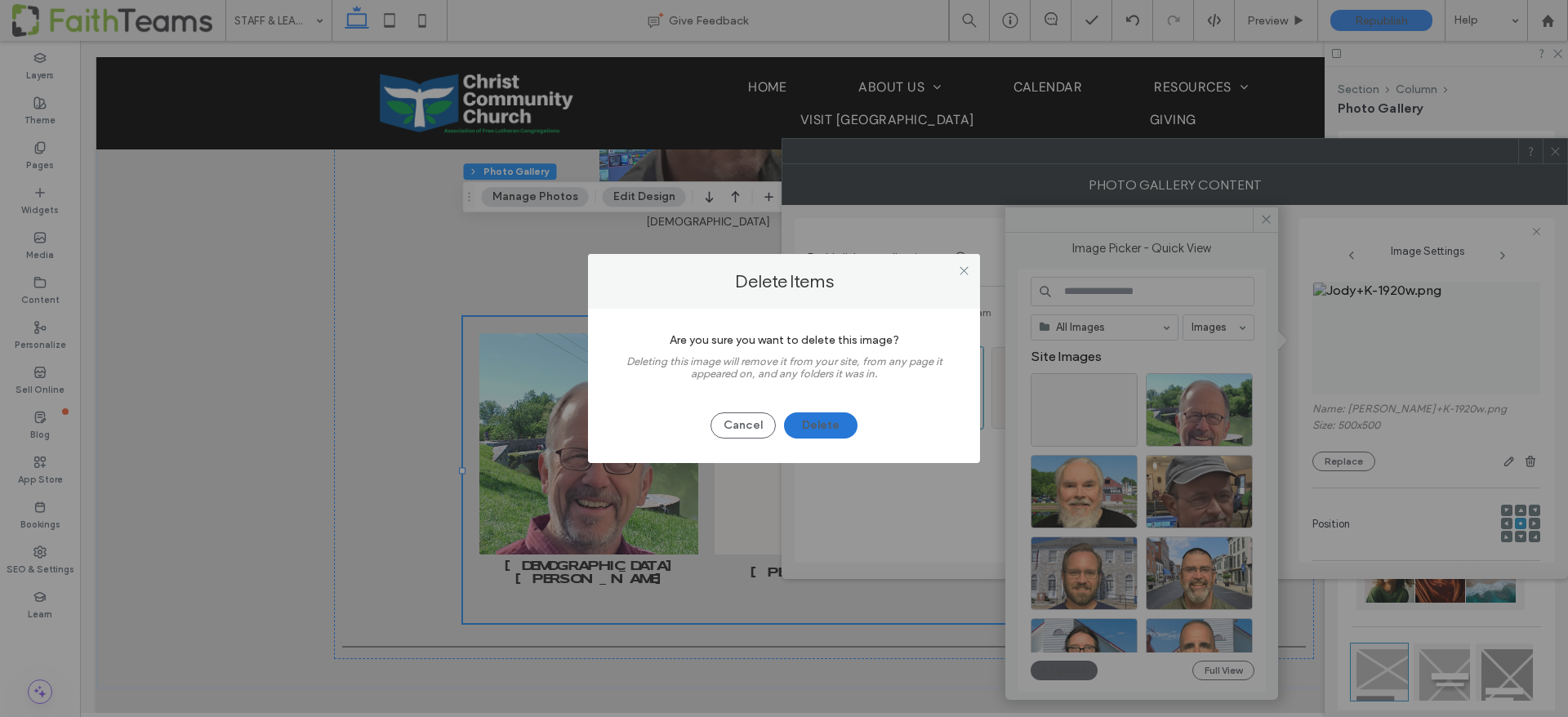
click at [836, 421] on button "Delete" at bounding box center [821, 425] width 74 height 26
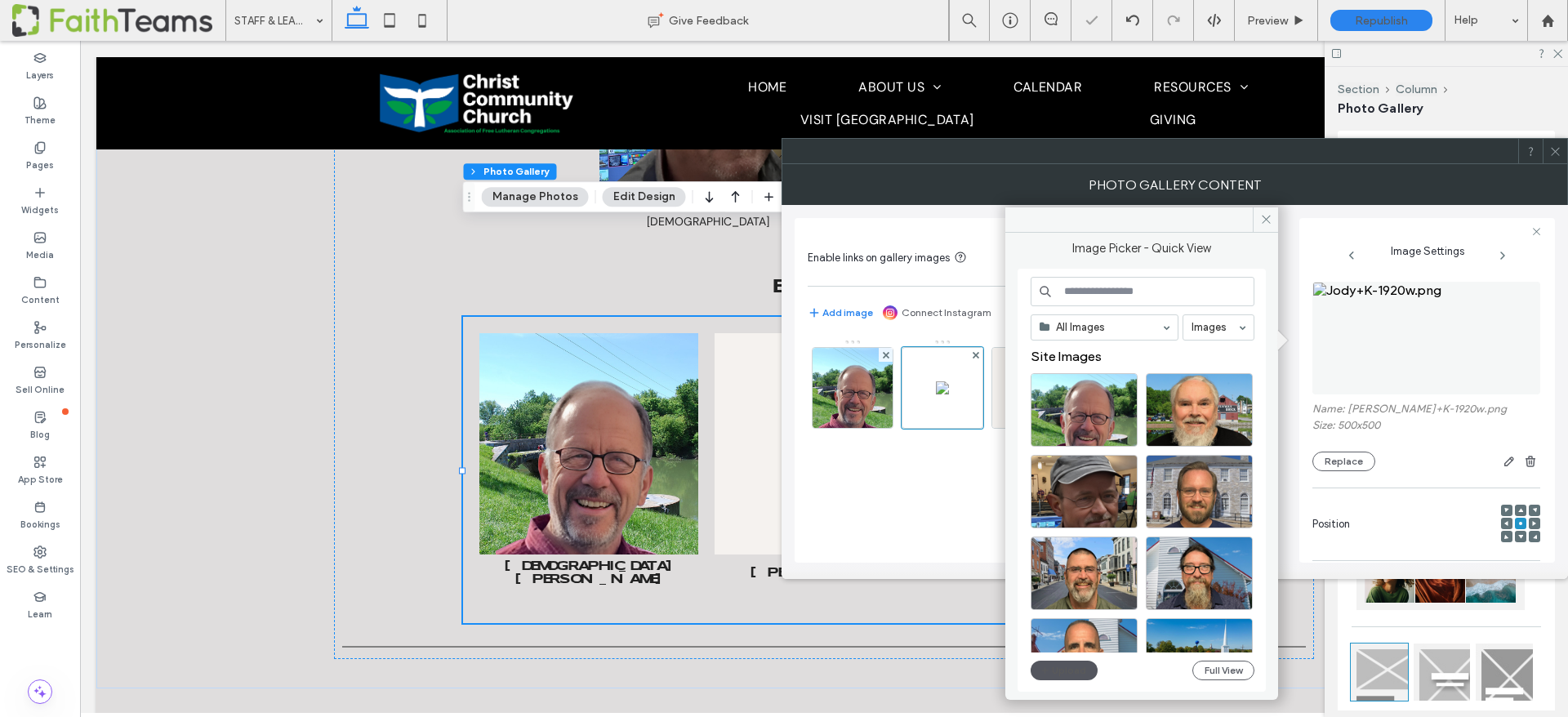
click at [1068, 668] on button "Upload" at bounding box center [1064, 670] width 67 height 19
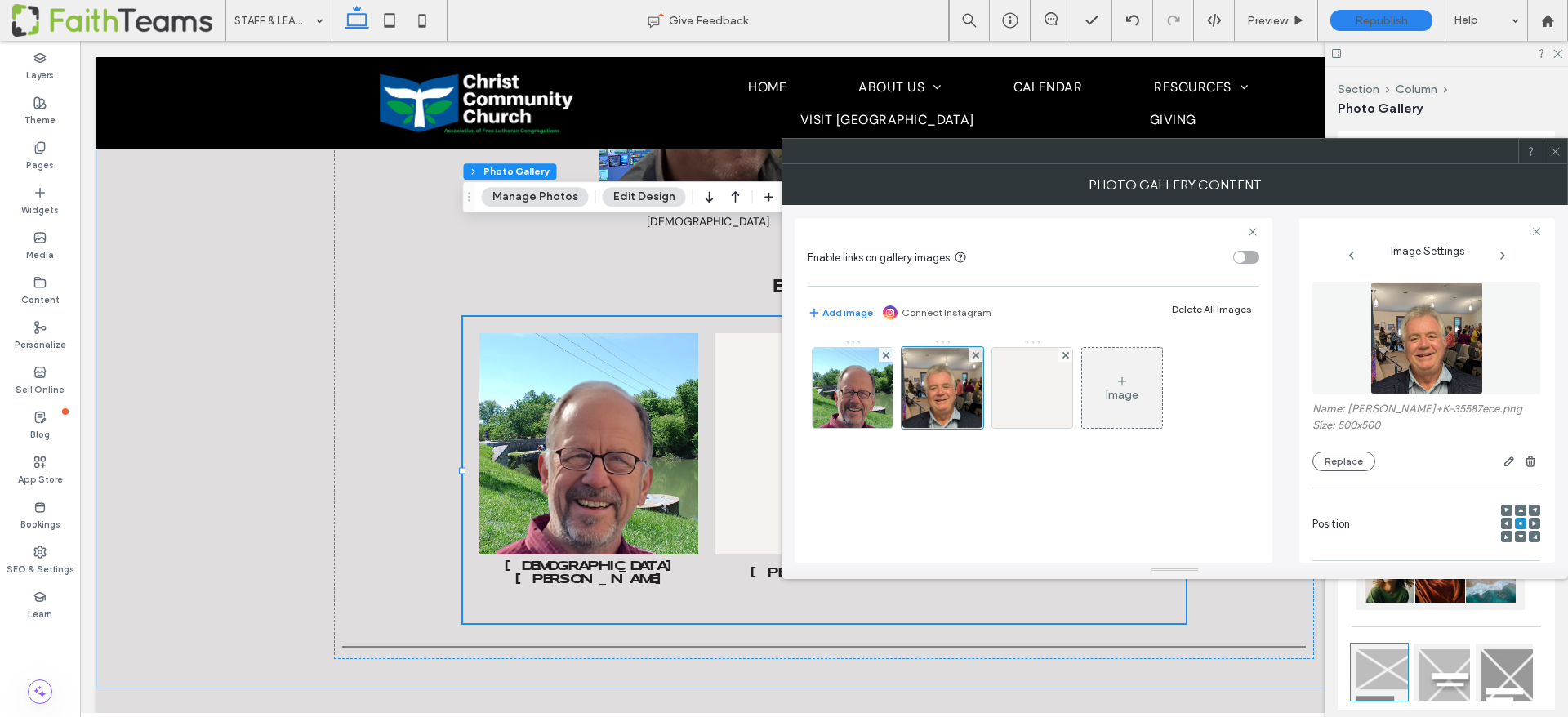
click at [1560, 152] on icon at bounding box center [1555, 152] width 12 height 12
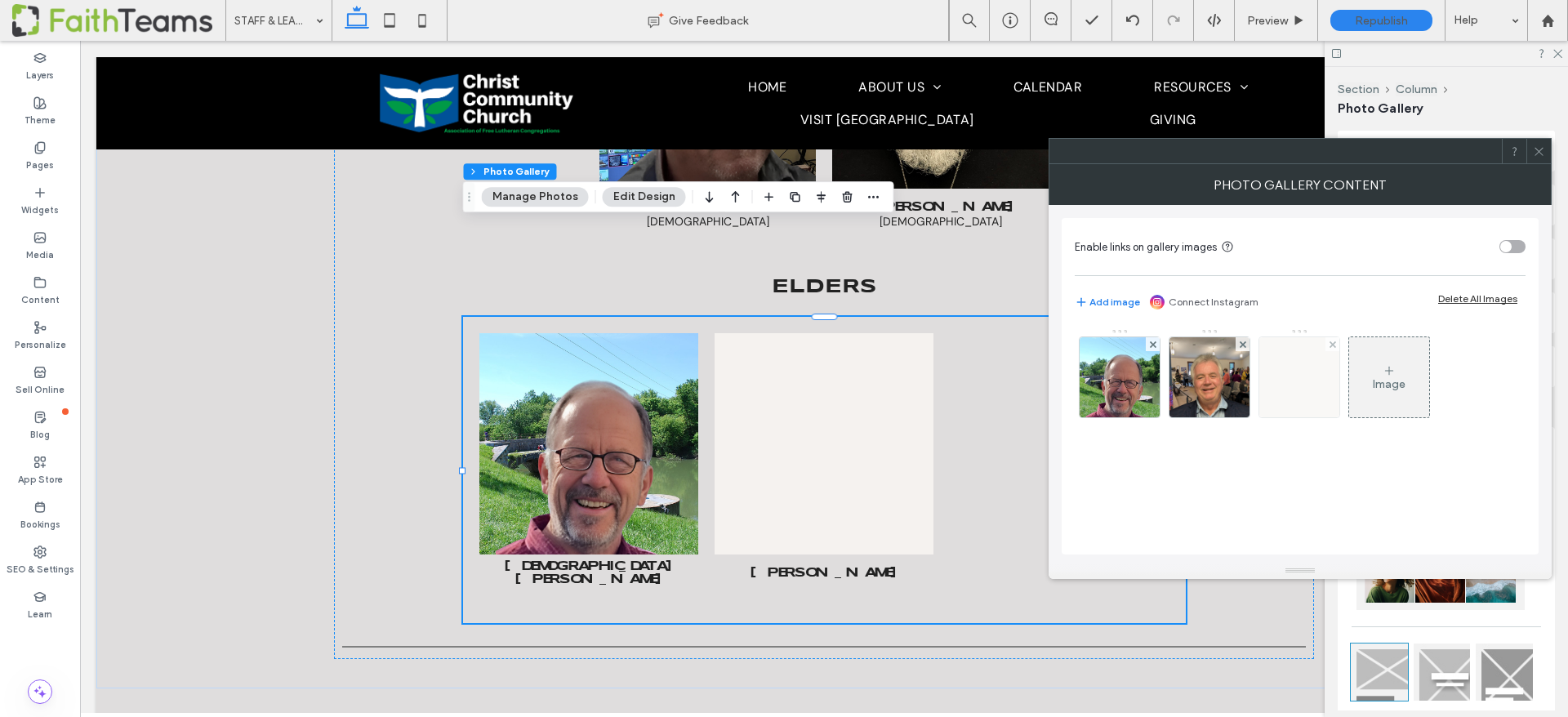
click at [1283, 385] on img at bounding box center [1299, 377] width 80 height 80
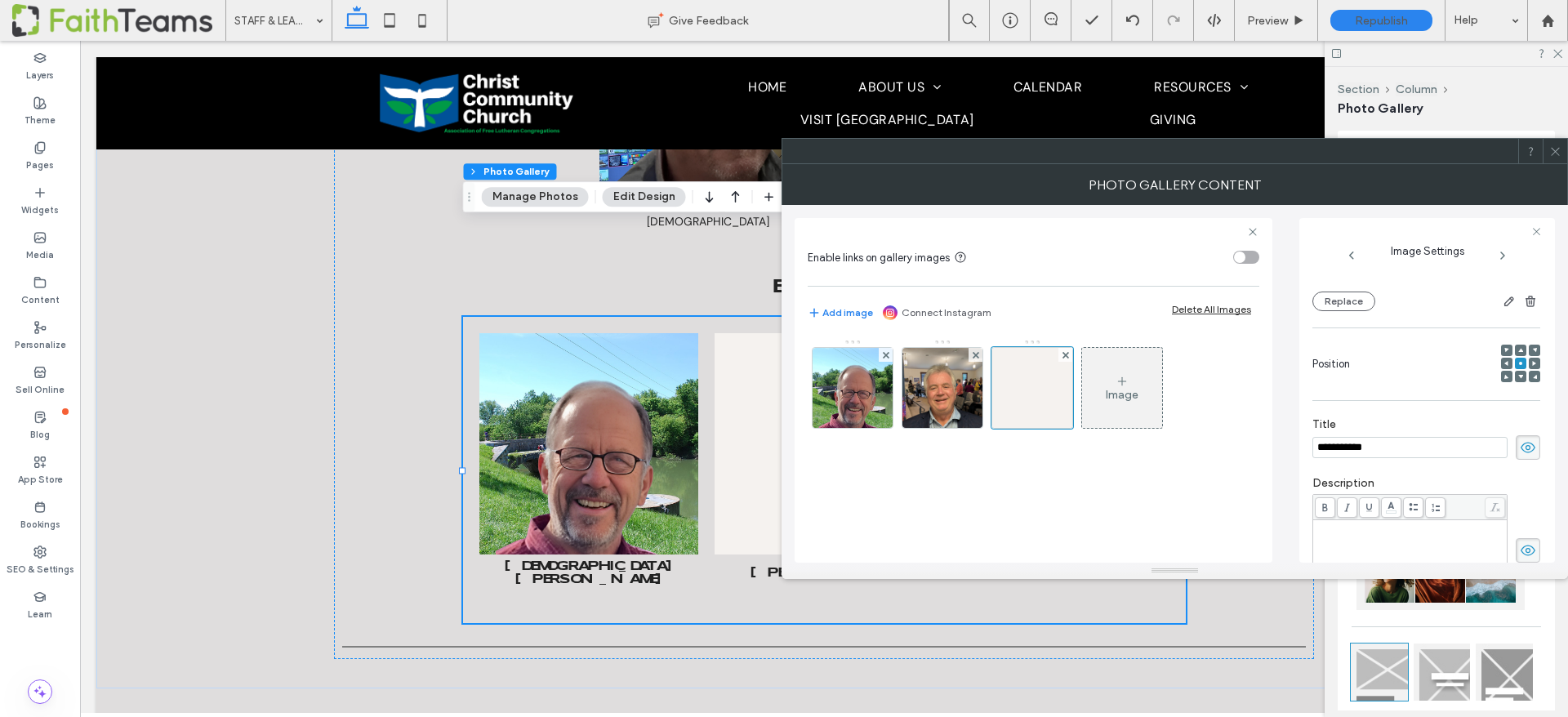
scroll to position [323, 0]
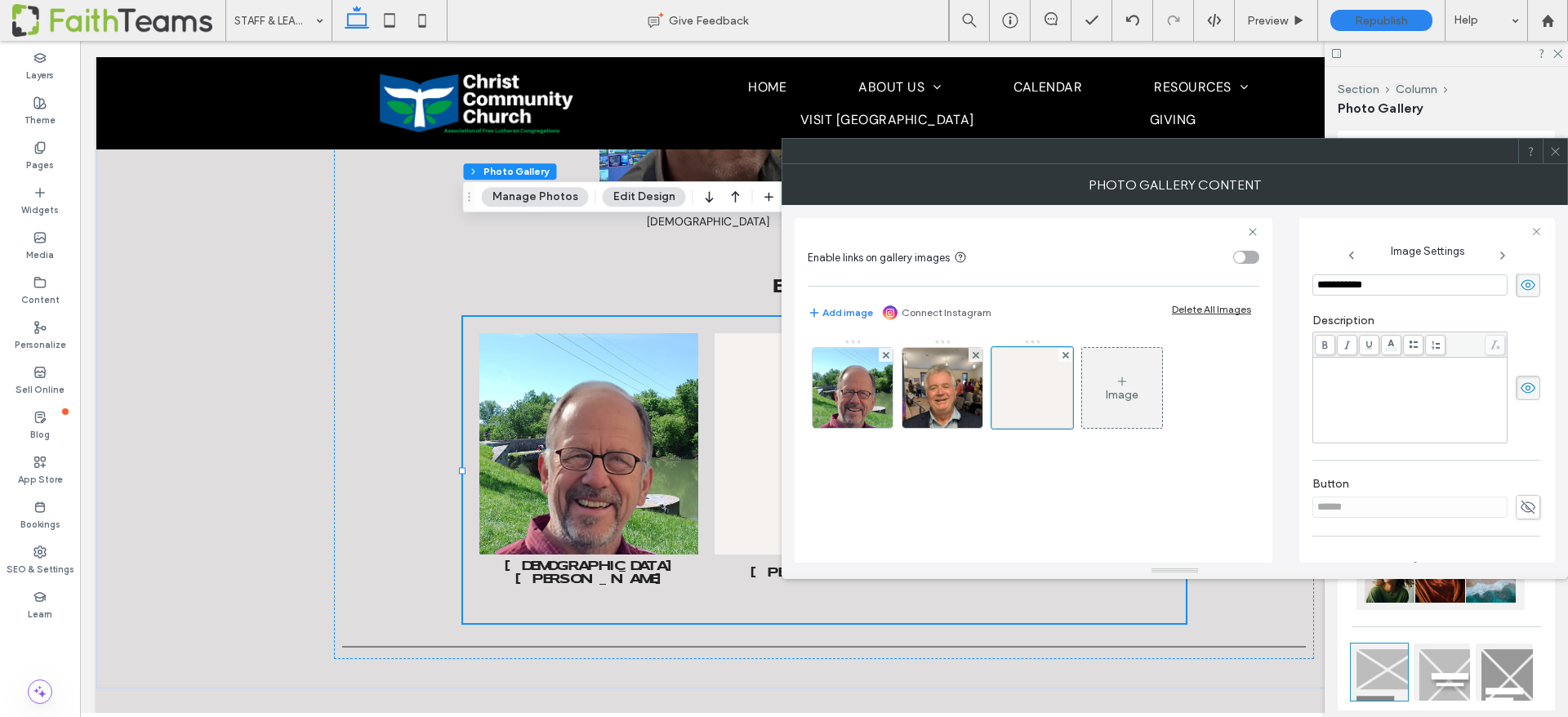
click at [1359, 290] on input "**********" at bounding box center [1409, 285] width 196 height 21
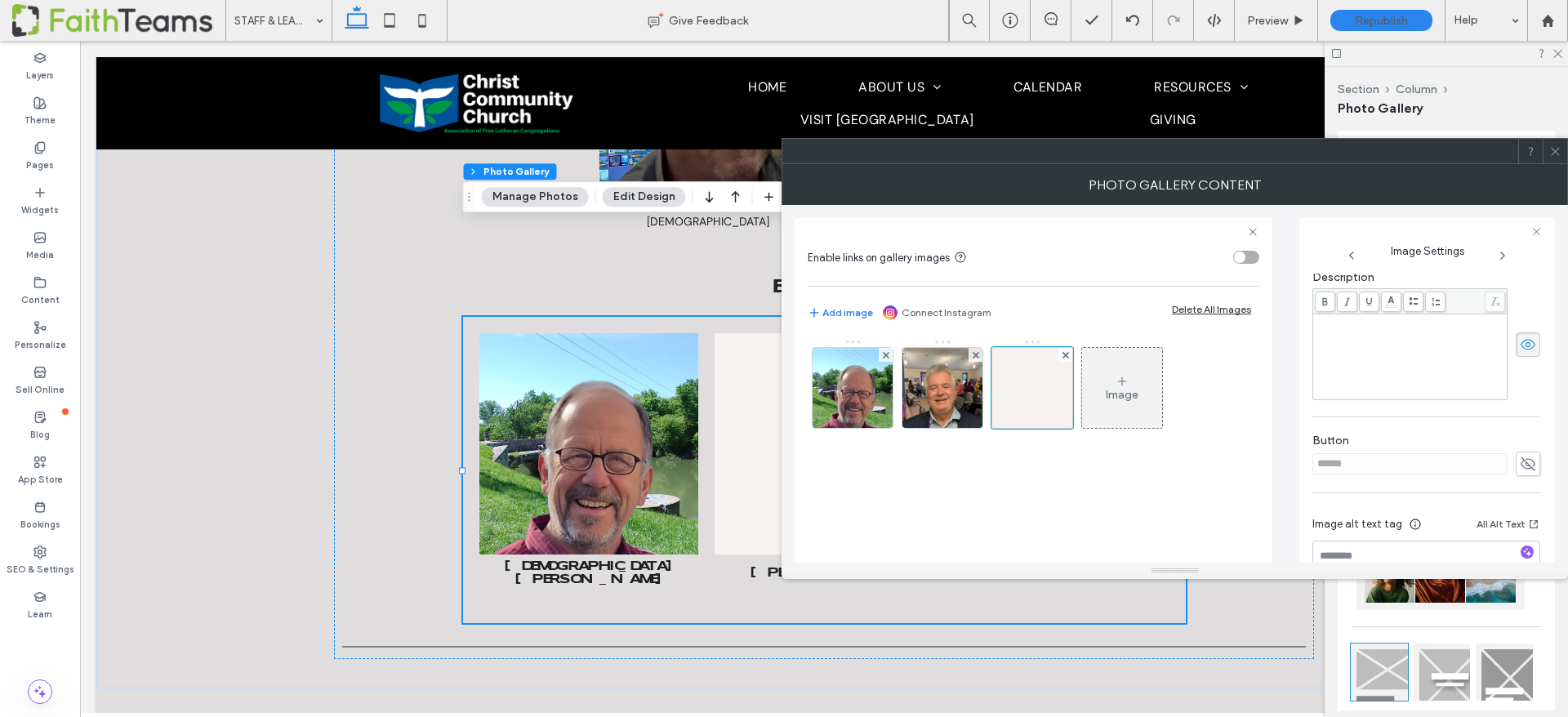
scroll to position [410, 0]
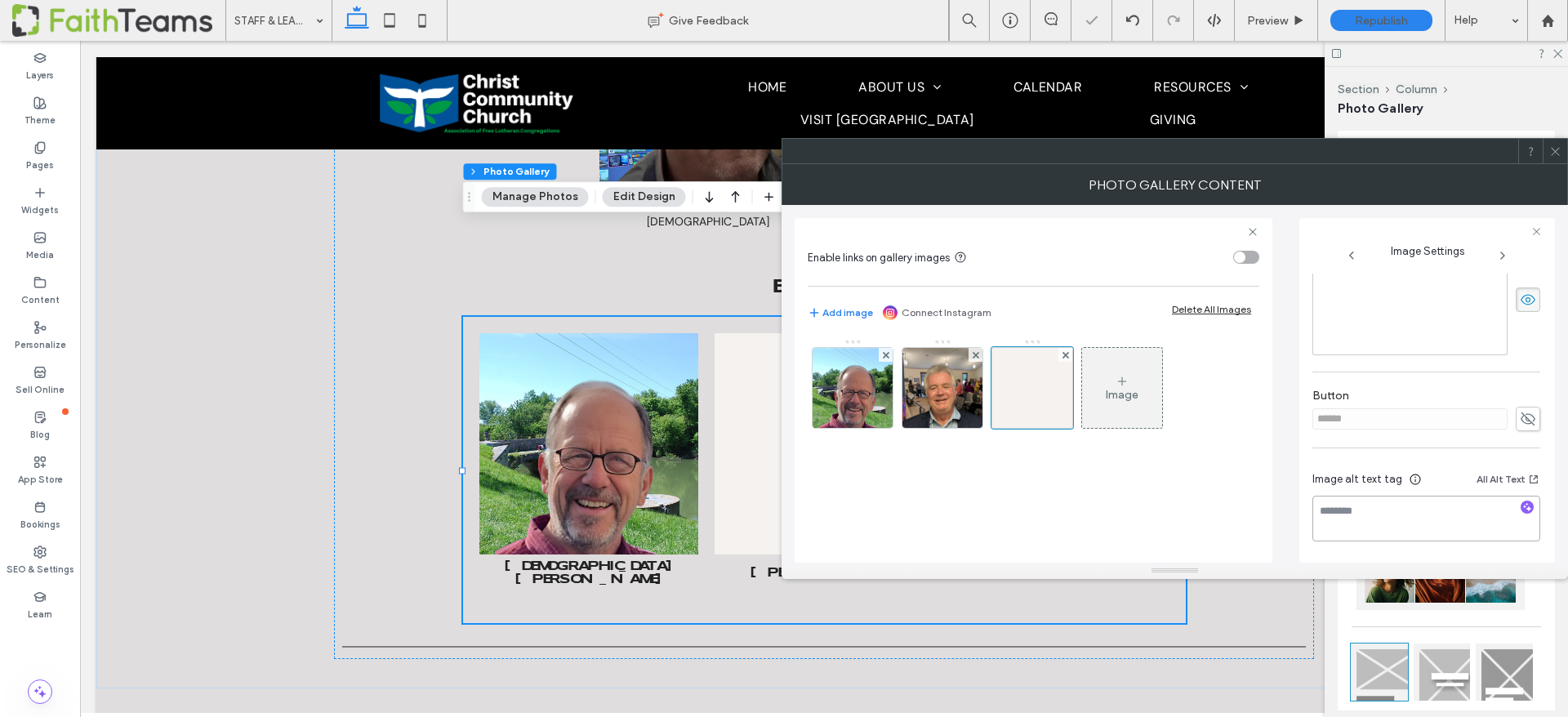
click at [1357, 503] on textarea at bounding box center [1426, 518] width 228 height 46
paste textarea "**********"
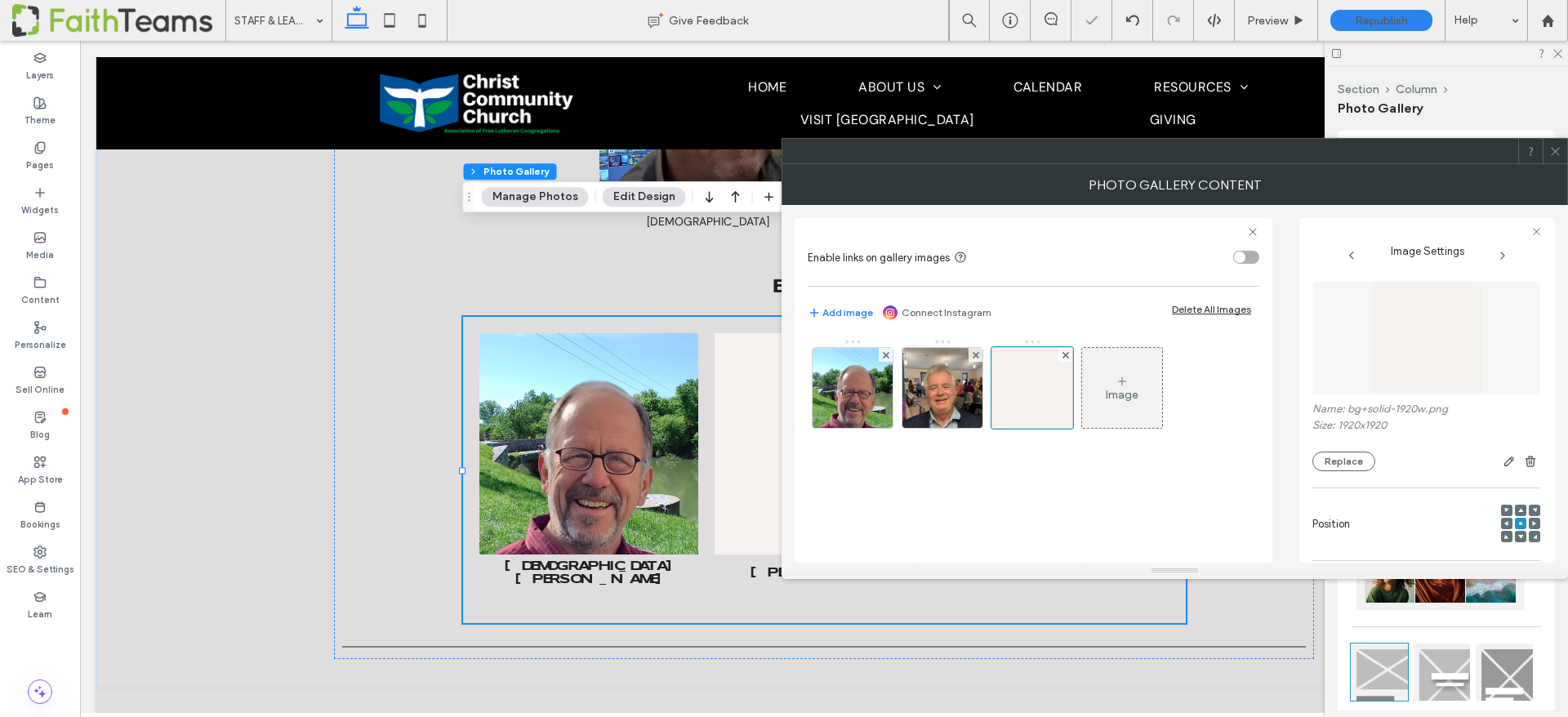
type textarea "**********"
click at [1422, 337] on img at bounding box center [1426, 337] width 112 height 112
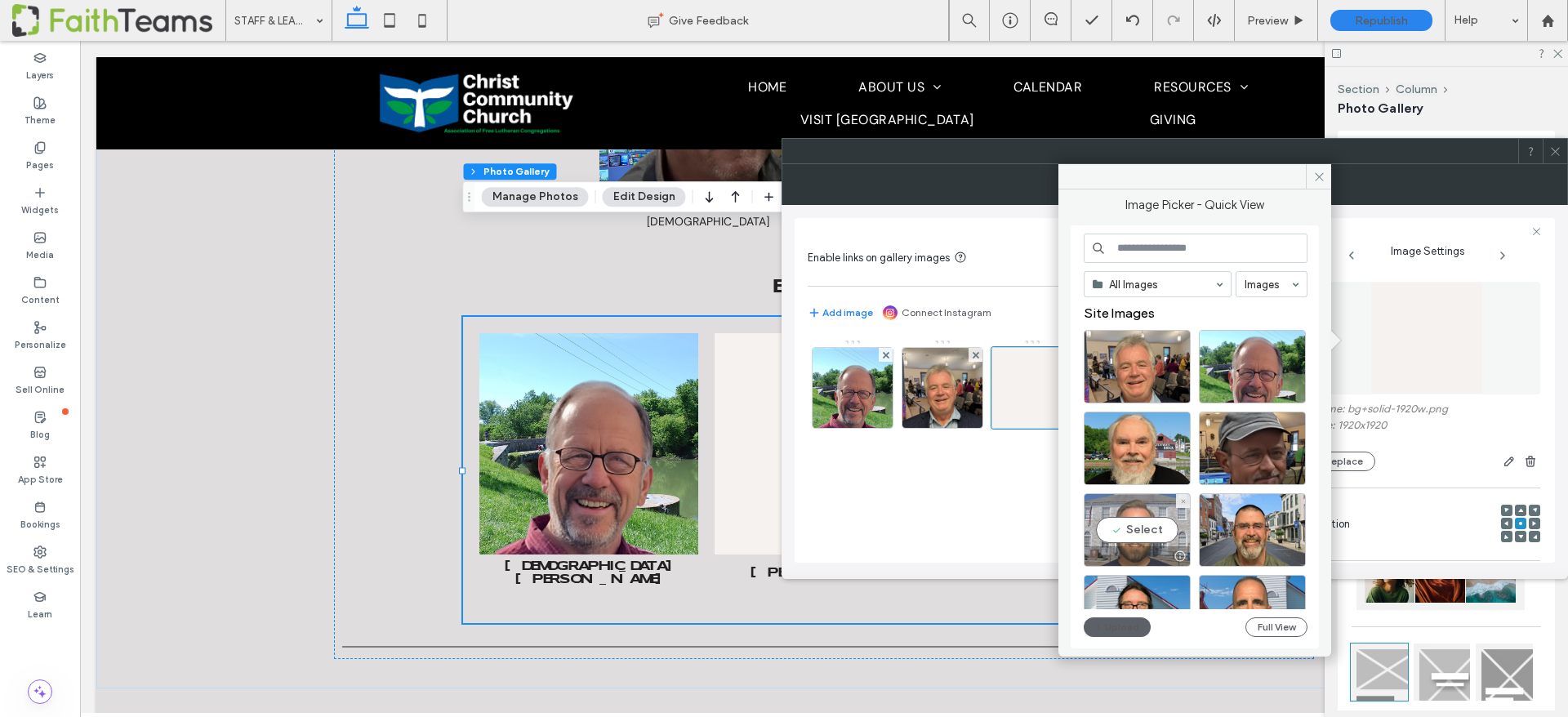
click at [1141, 531] on div "Select" at bounding box center [1137, 529] width 107 height 74
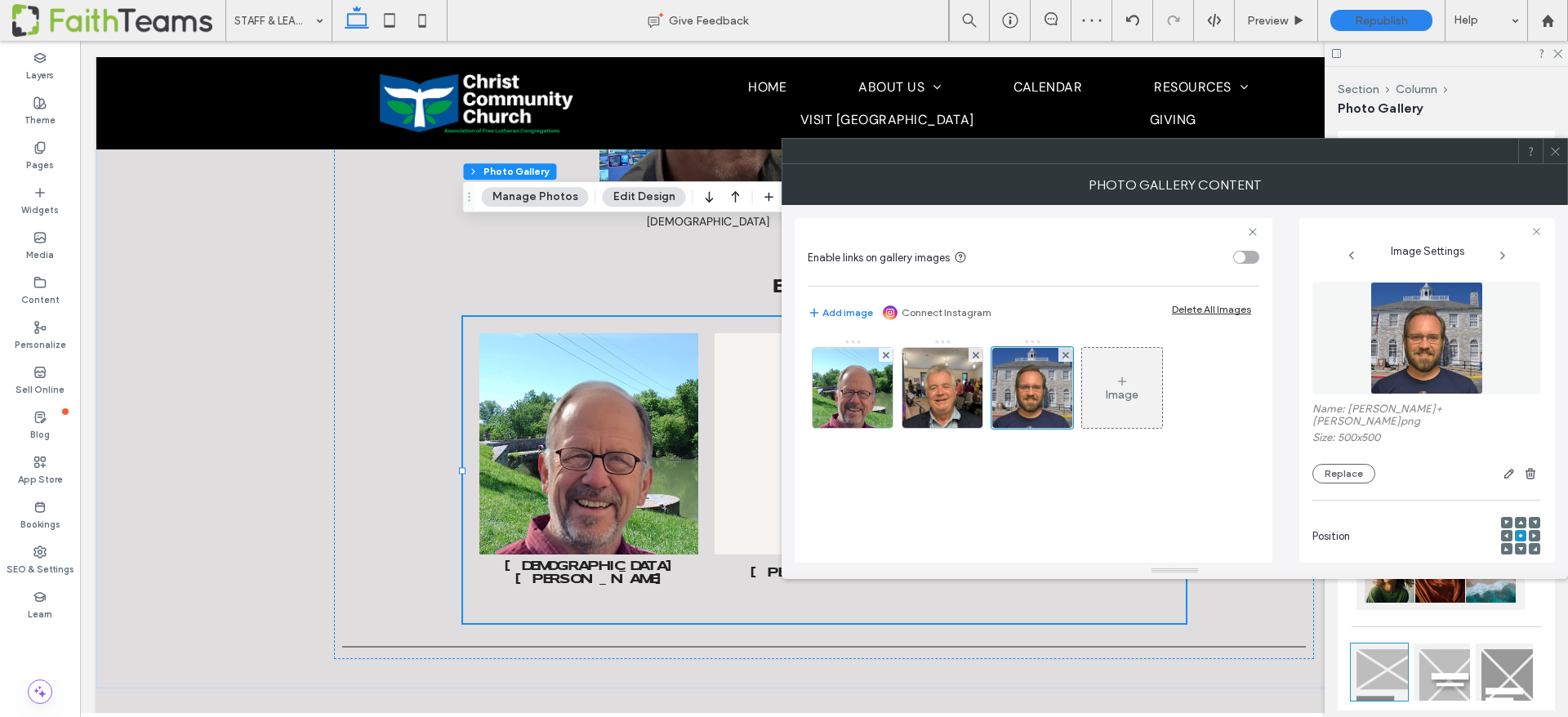
click at [1557, 151] on icon at bounding box center [1555, 152] width 12 height 12
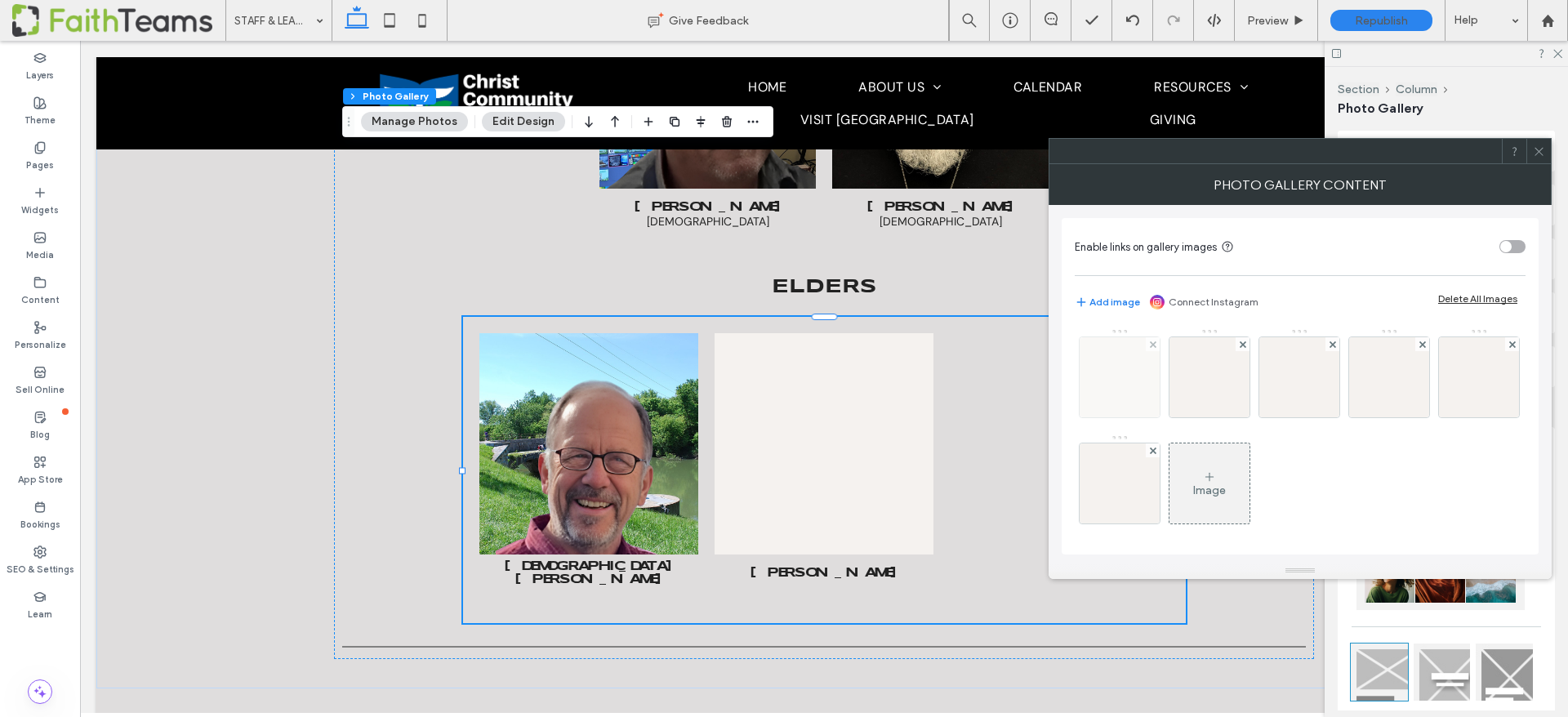
click at [1135, 366] on img at bounding box center [1119, 377] width 80 height 80
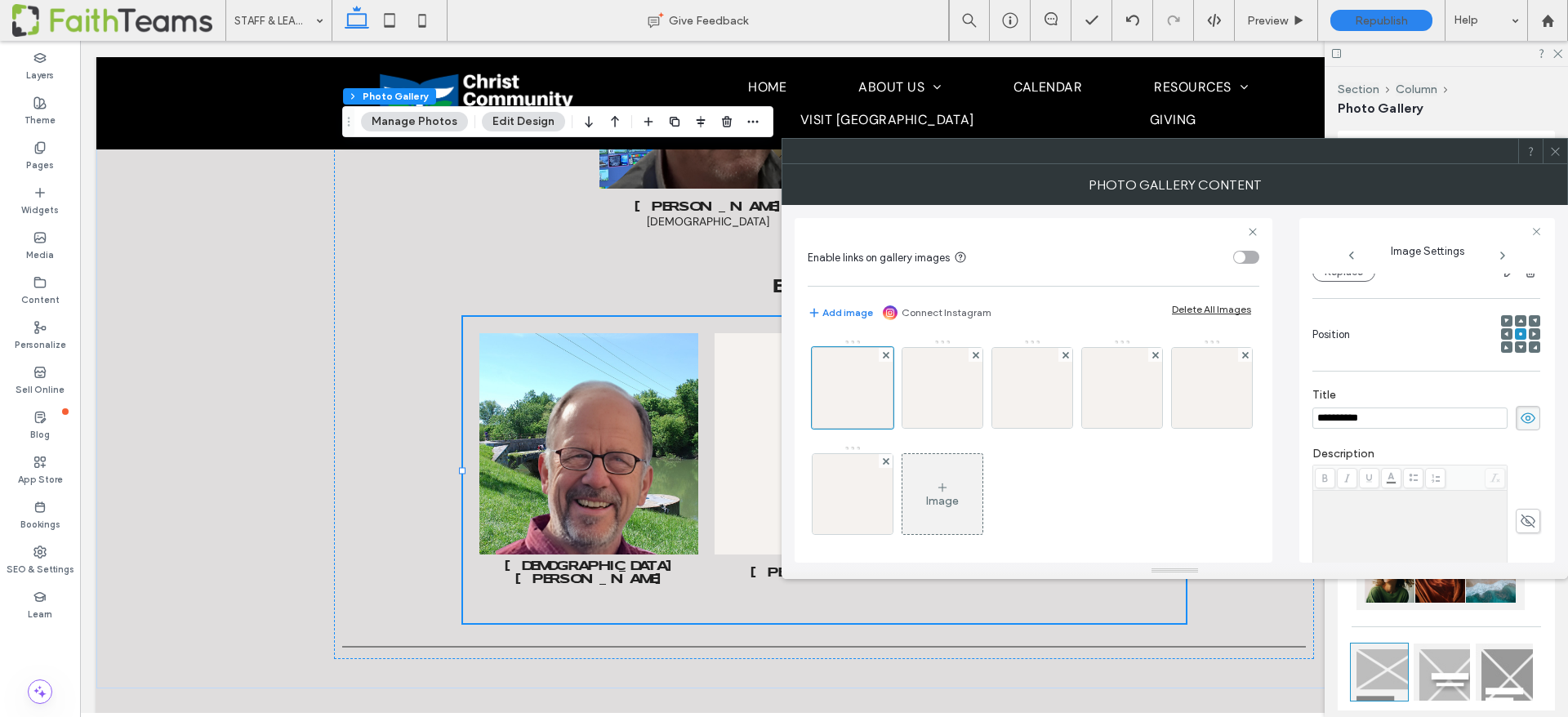
click at [1366, 412] on input "**********" at bounding box center [1409, 418] width 196 height 21
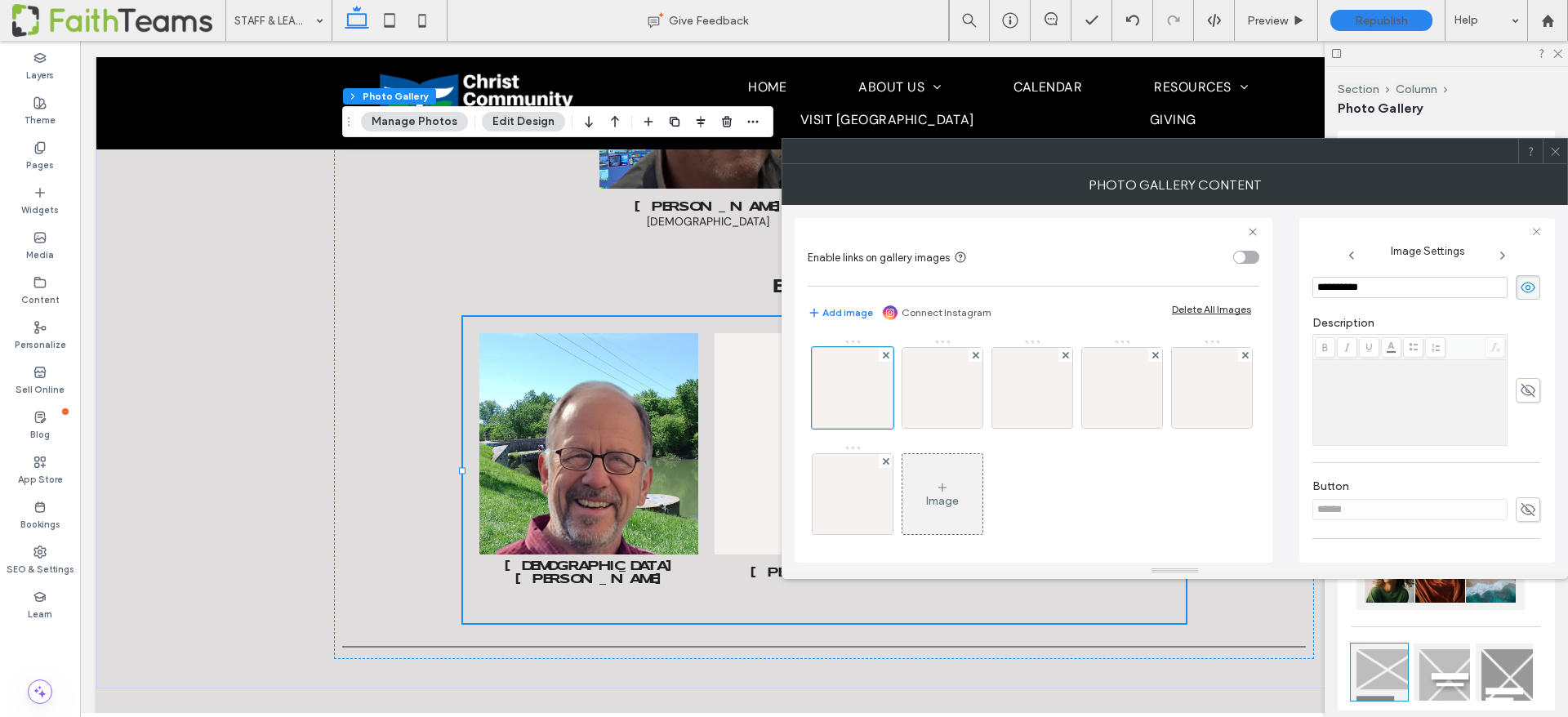
scroll to position [410, 0]
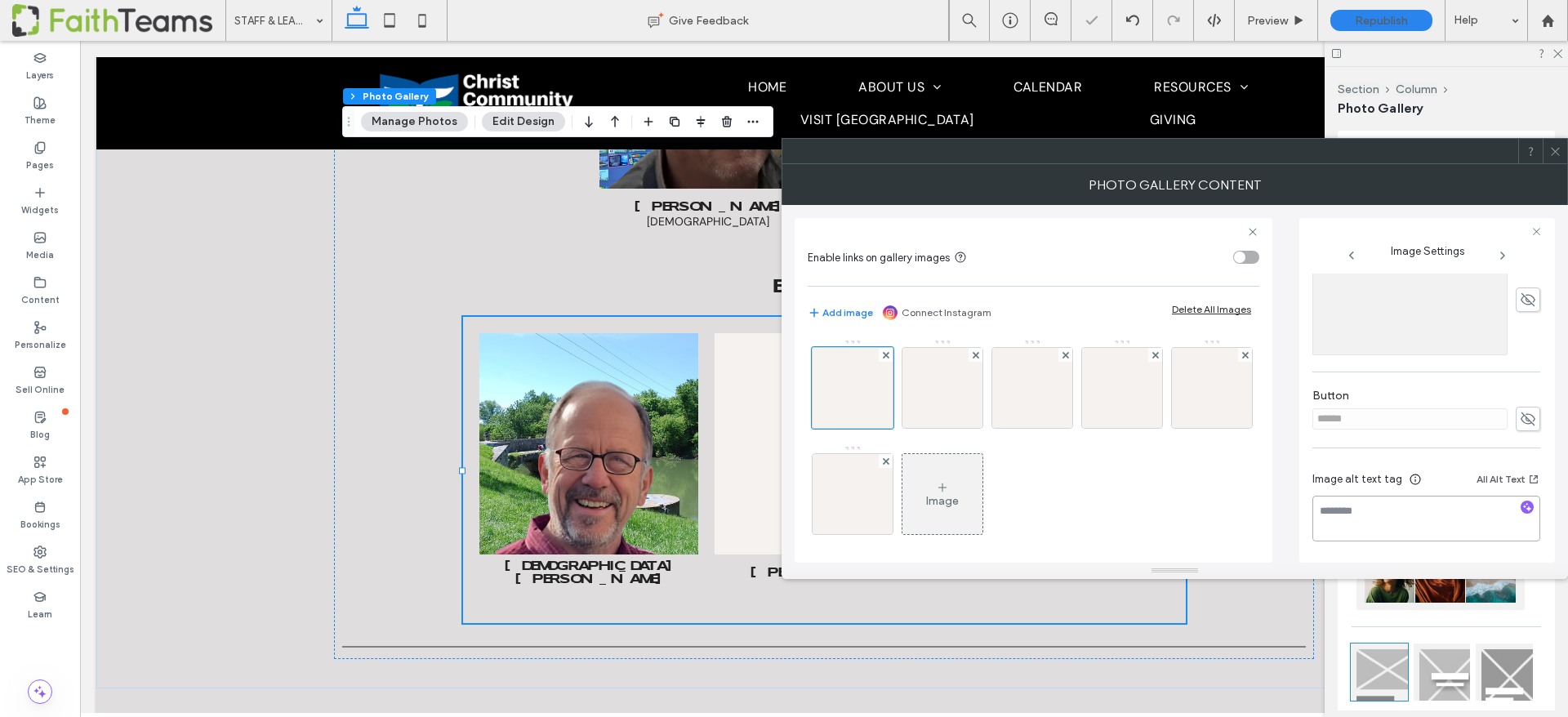
click at [1408, 509] on textarea at bounding box center [1426, 518] width 228 height 46
paste textarea "**********"
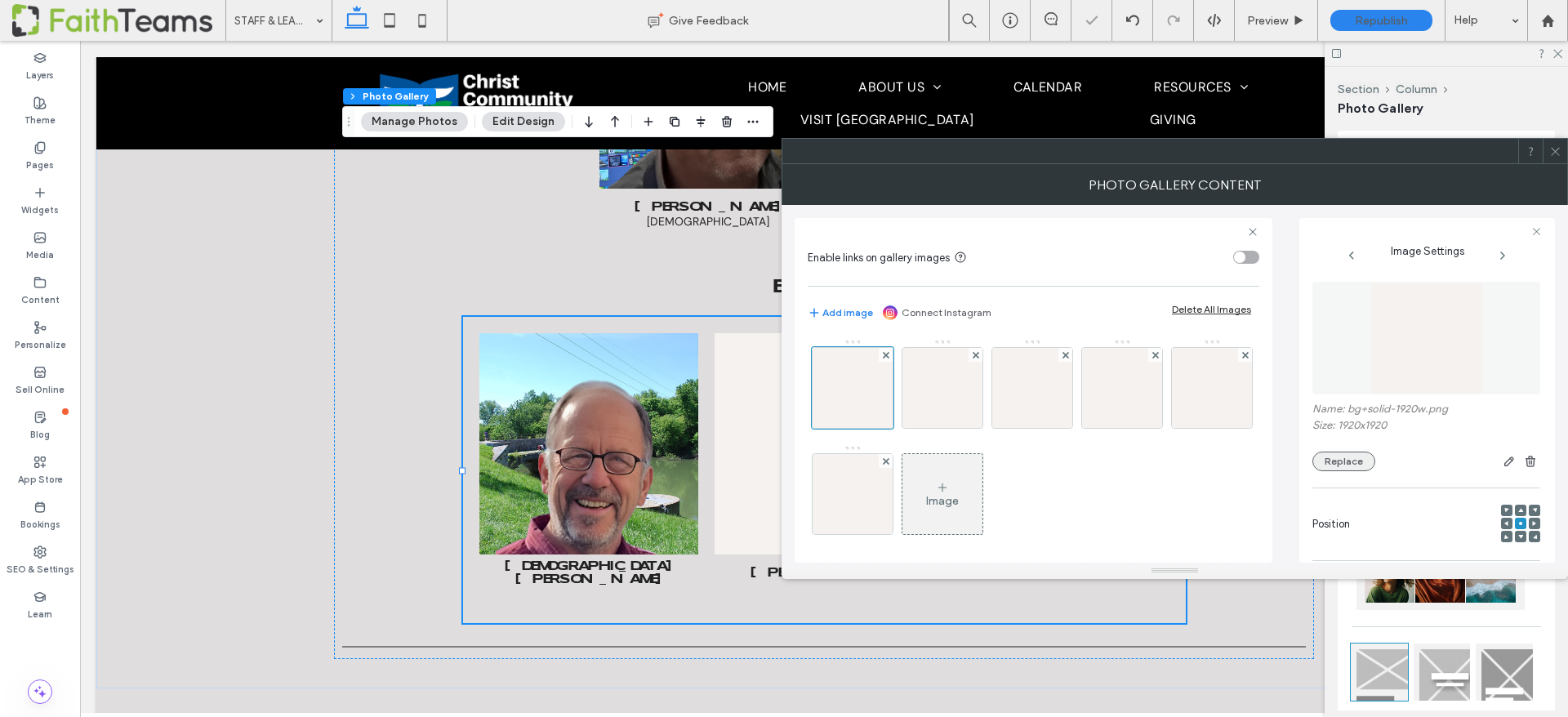
type textarea "**********"
click at [1332, 459] on button "Replace" at bounding box center [1343, 461] width 63 height 19
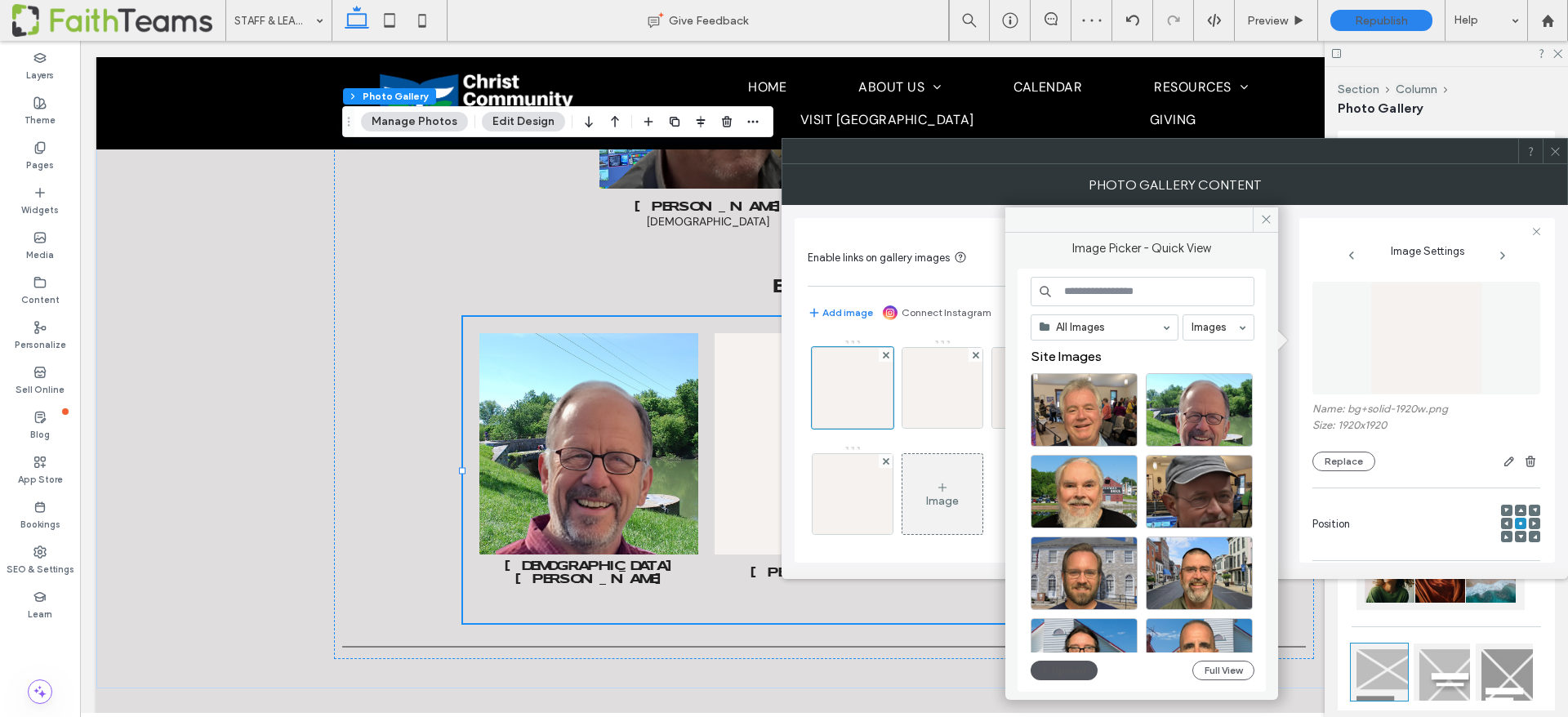
click at [1058, 669] on button "Upload" at bounding box center [1064, 670] width 67 height 19
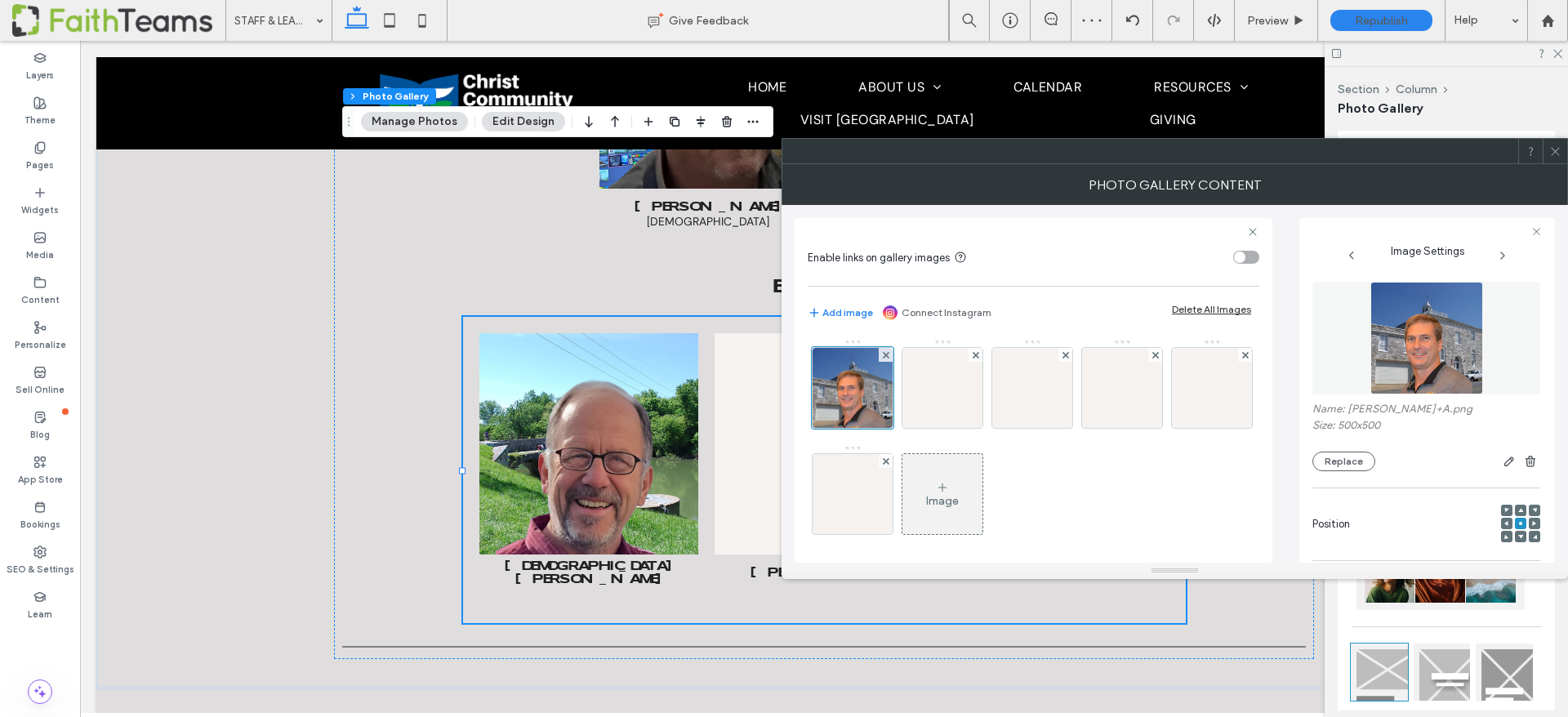
click at [1560, 148] on icon at bounding box center [1555, 152] width 12 height 12
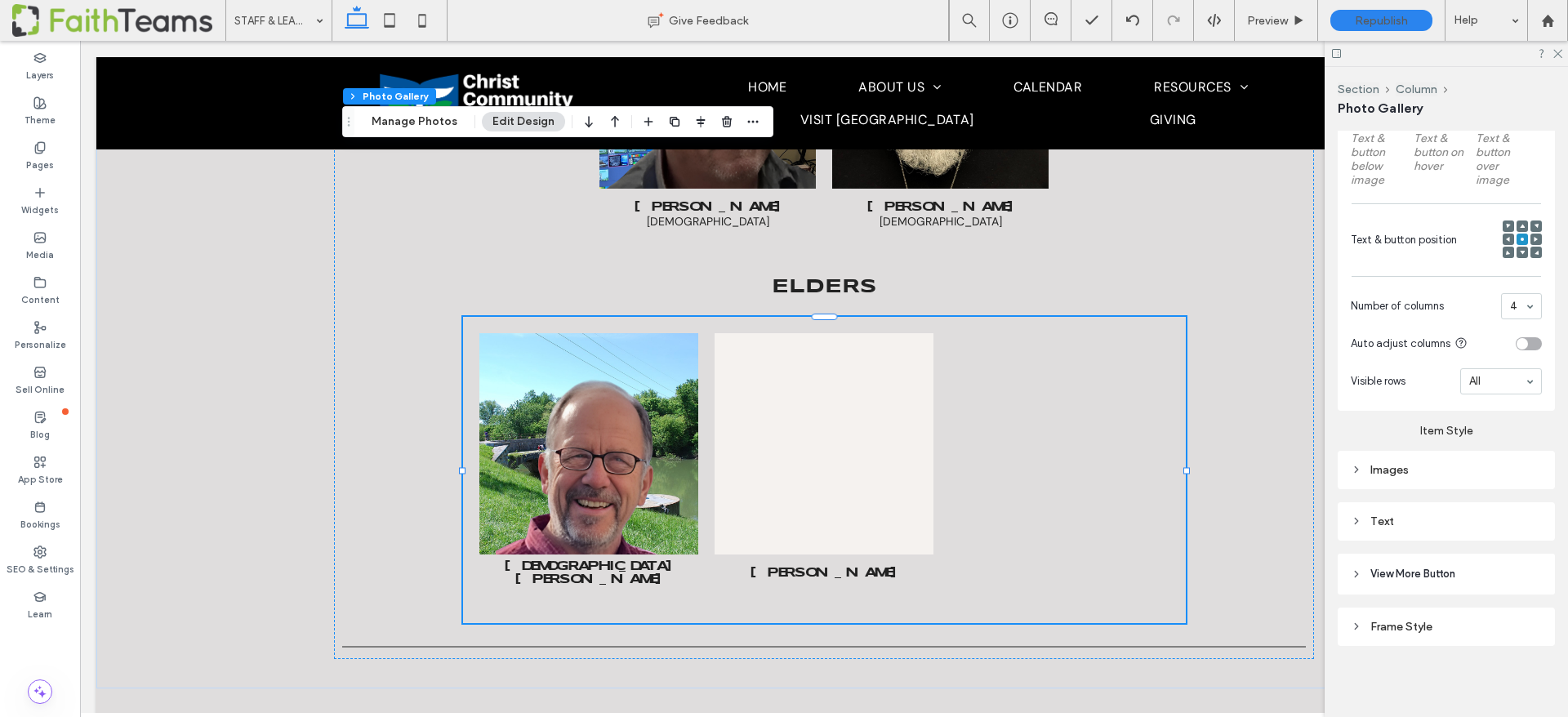
scroll to position [578, 0]
click at [1386, 460] on div "Images" at bounding box center [1446, 468] width 191 height 22
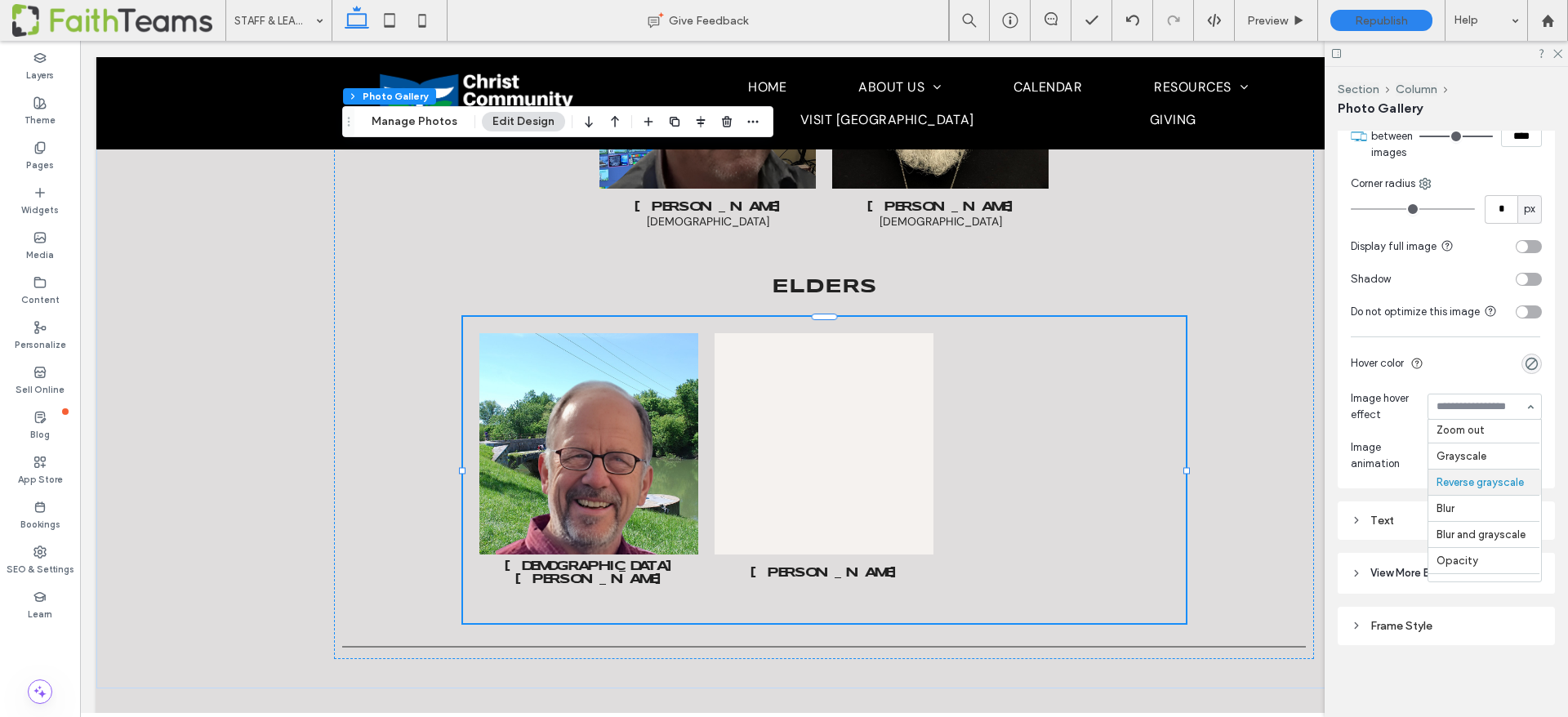
scroll to position [0, 0]
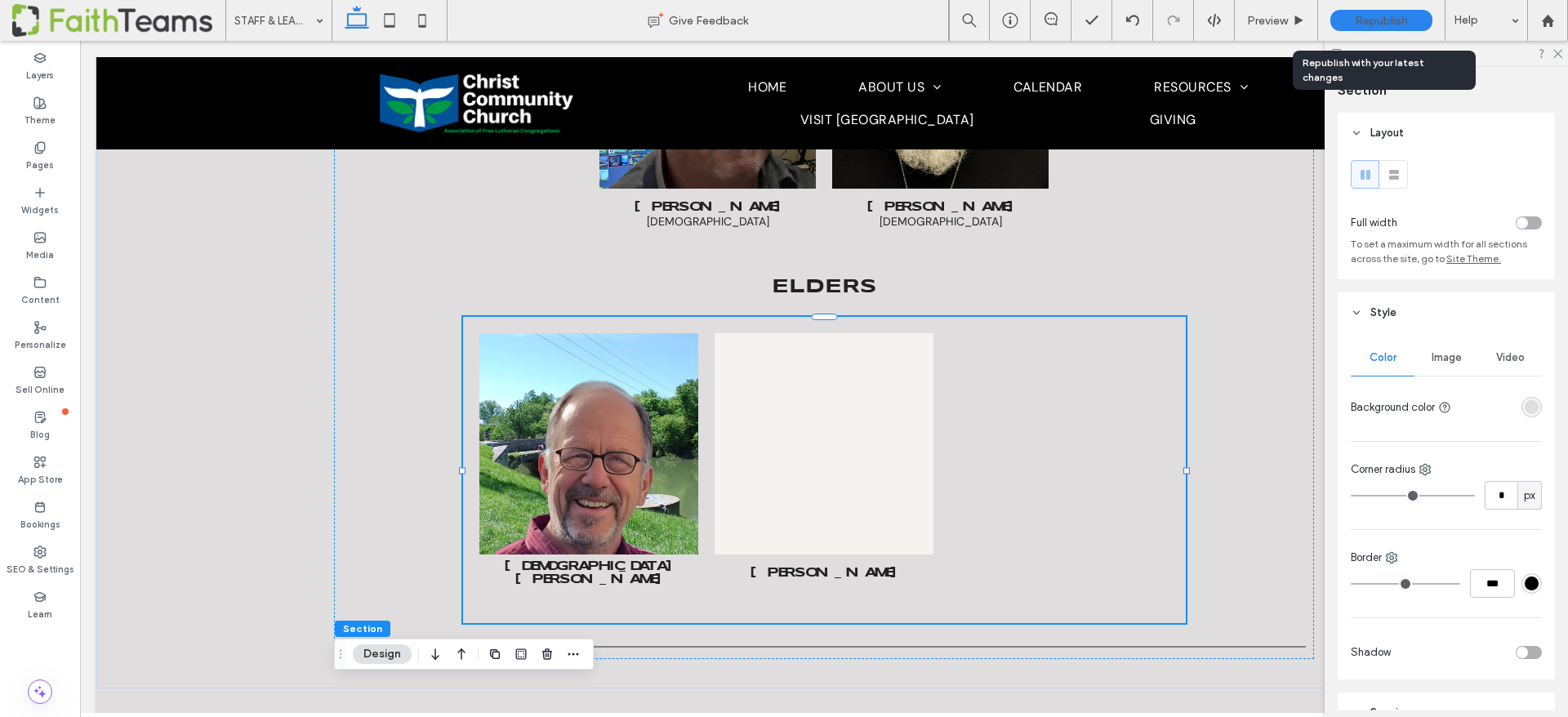
click at [1355, 16] on span "Republish" at bounding box center [1381, 21] width 53 height 14
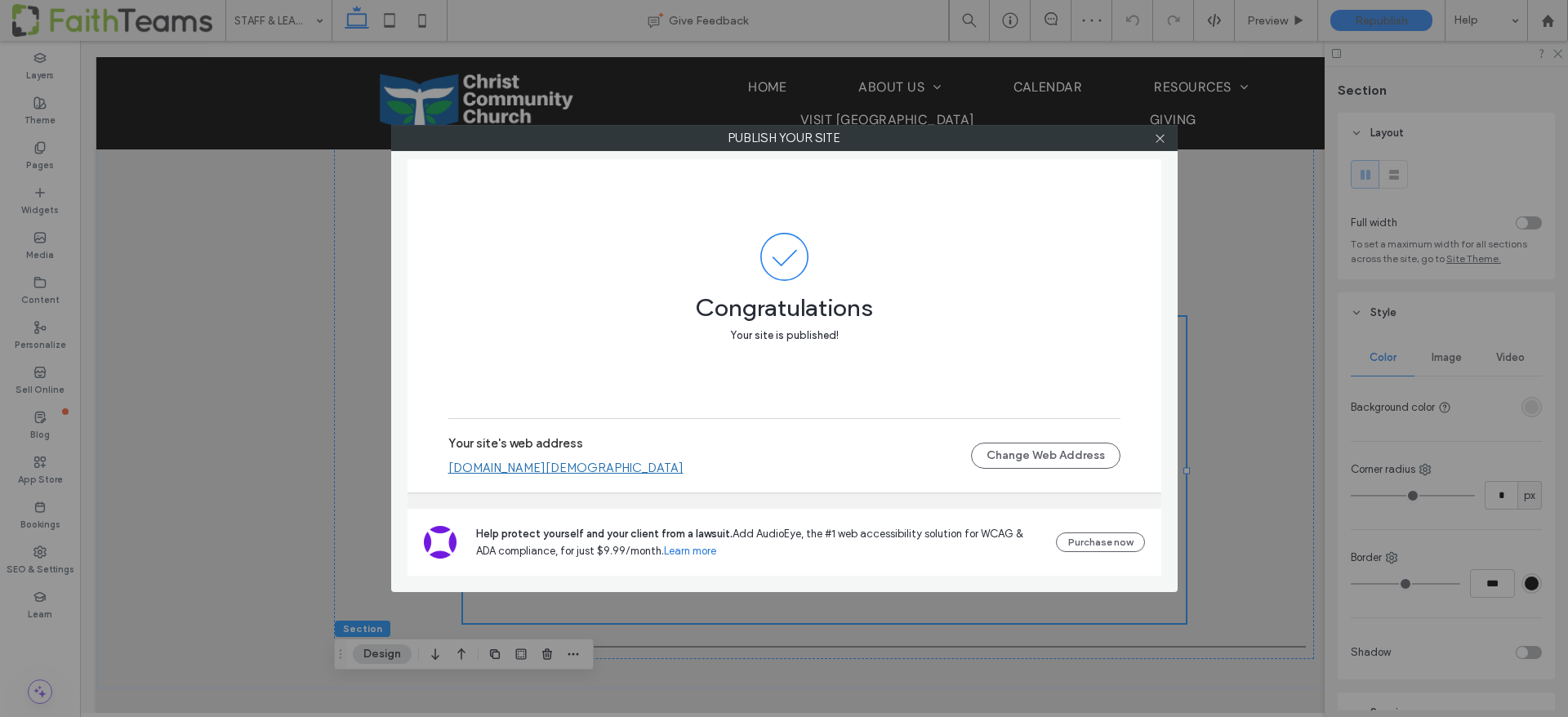
click at [249, 346] on div "Publish your site Congratulations Your site is published! Your site's web addre…" at bounding box center [784, 358] width 1568 height 717
click at [1156, 141] on use at bounding box center [1159, 138] width 8 height 8
